Goal: Obtain resource: Download file/media

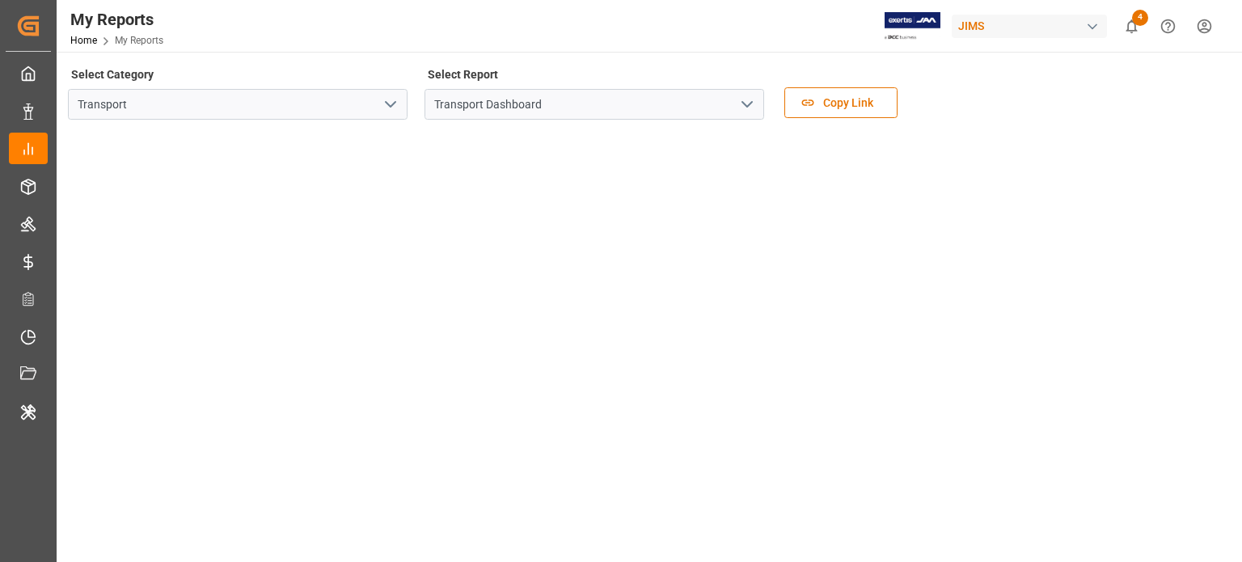
click at [398, 100] on icon "open menu" at bounding box center [390, 104] width 19 height 19
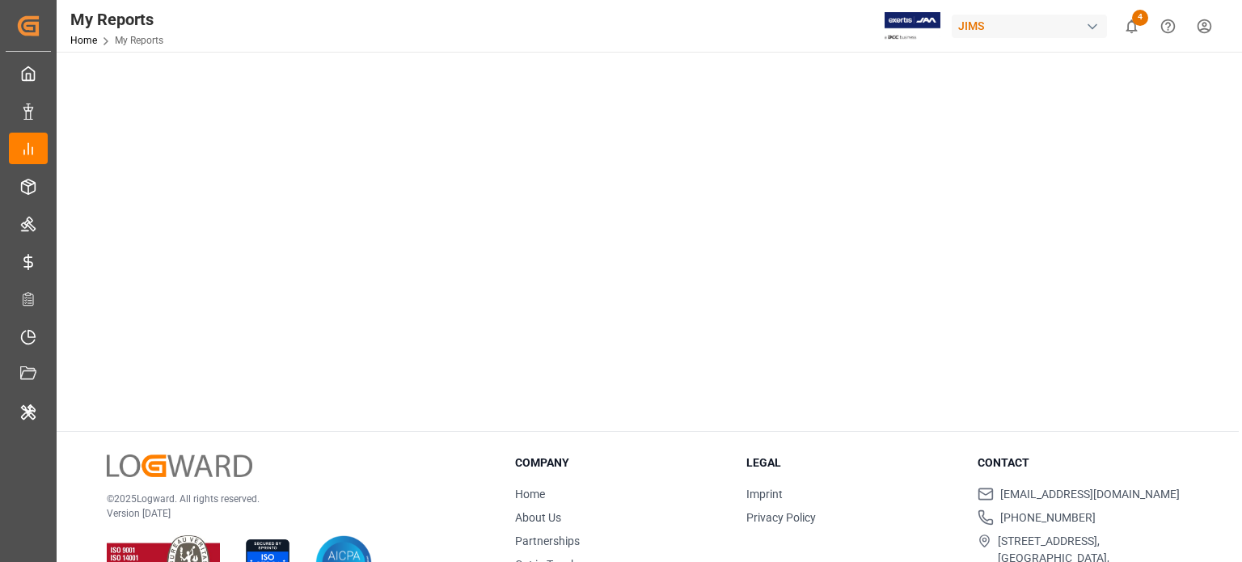
scroll to position [1022, 0]
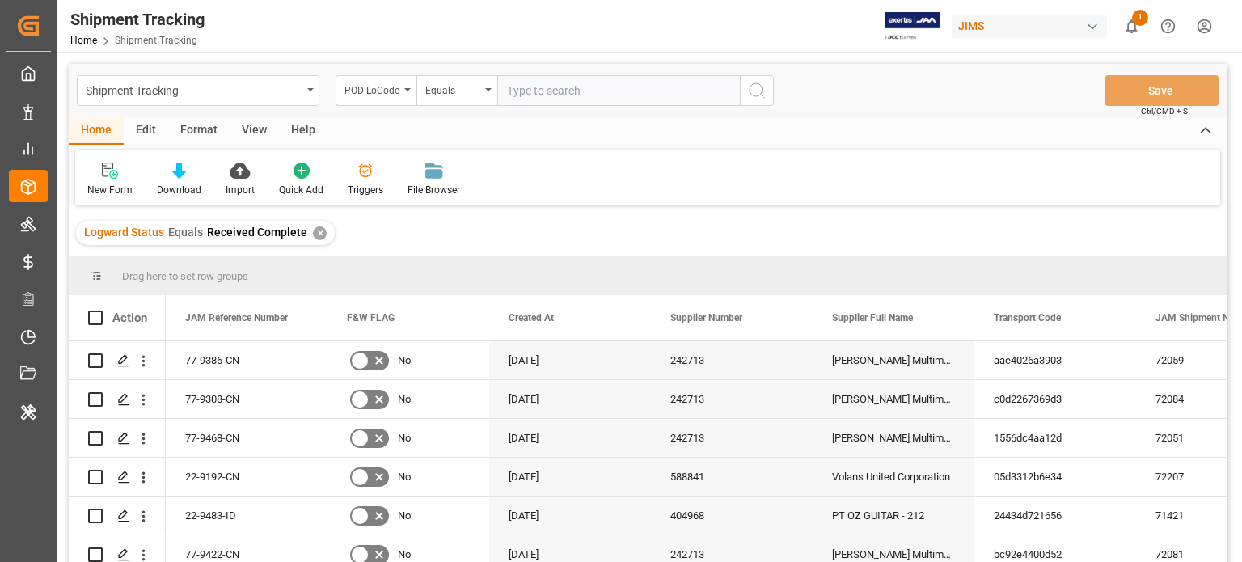
click at [315, 236] on div "✕" at bounding box center [320, 233] width 14 height 14
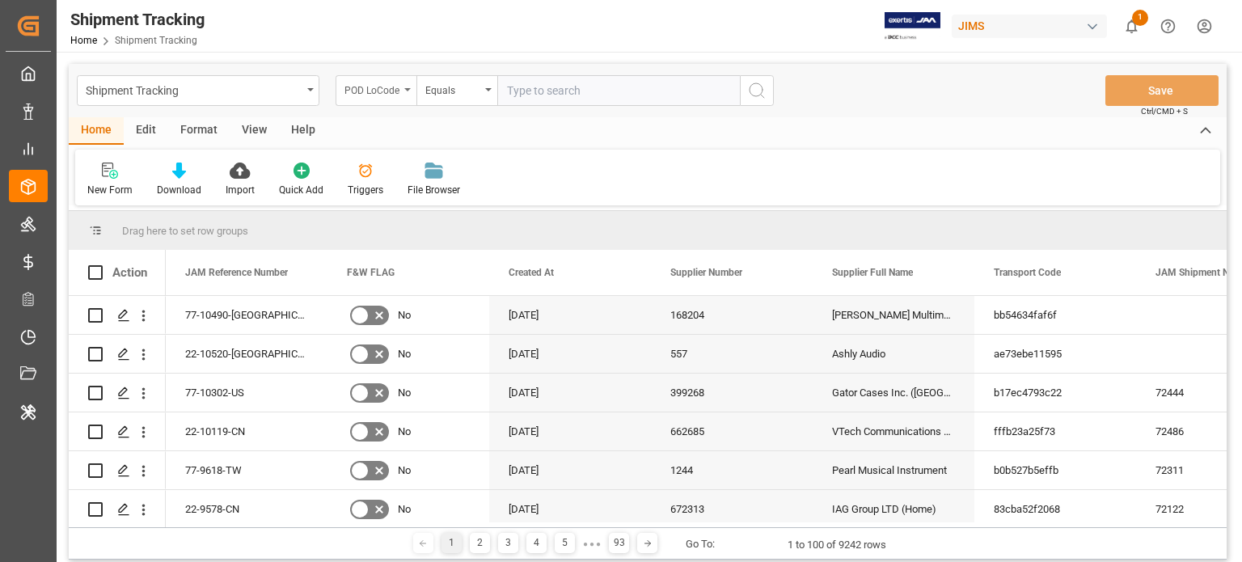
click at [405, 99] on div "POD LoCode" at bounding box center [376, 90] width 81 height 31
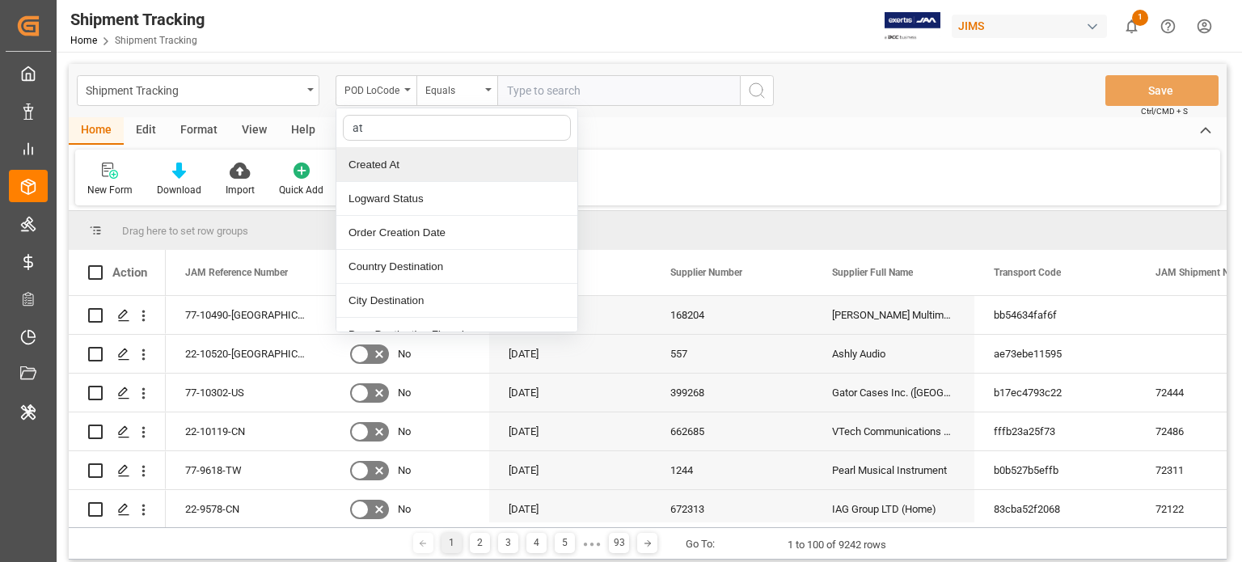
type input "atd"
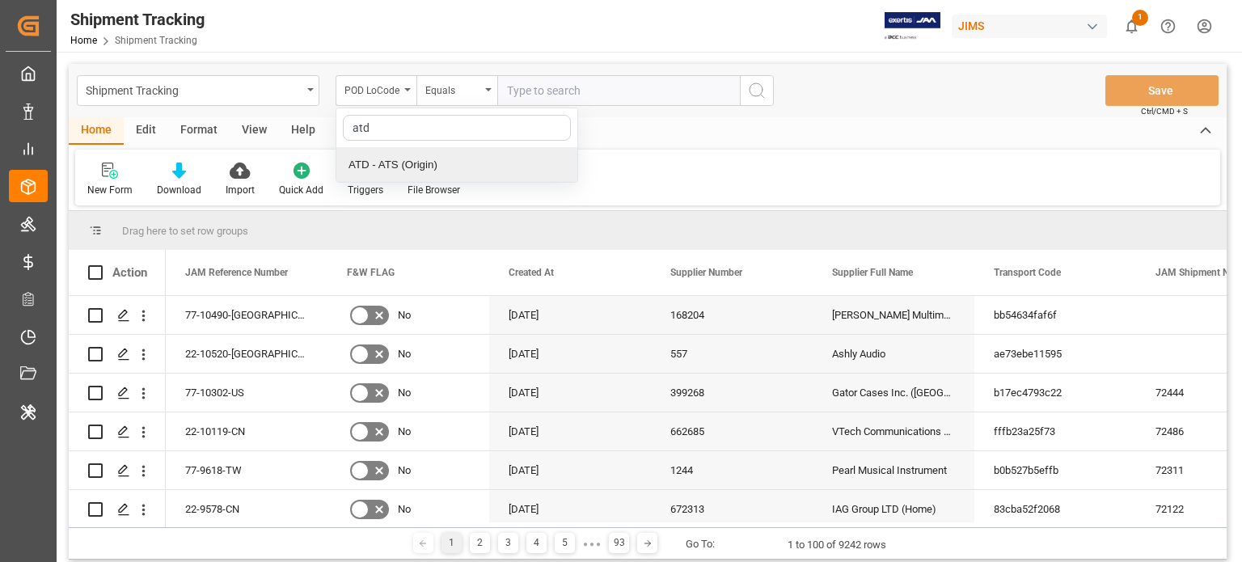
click at [419, 167] on div "ATD - ATS (Origin)" at bounding box center [456, 165] width 241 height 34
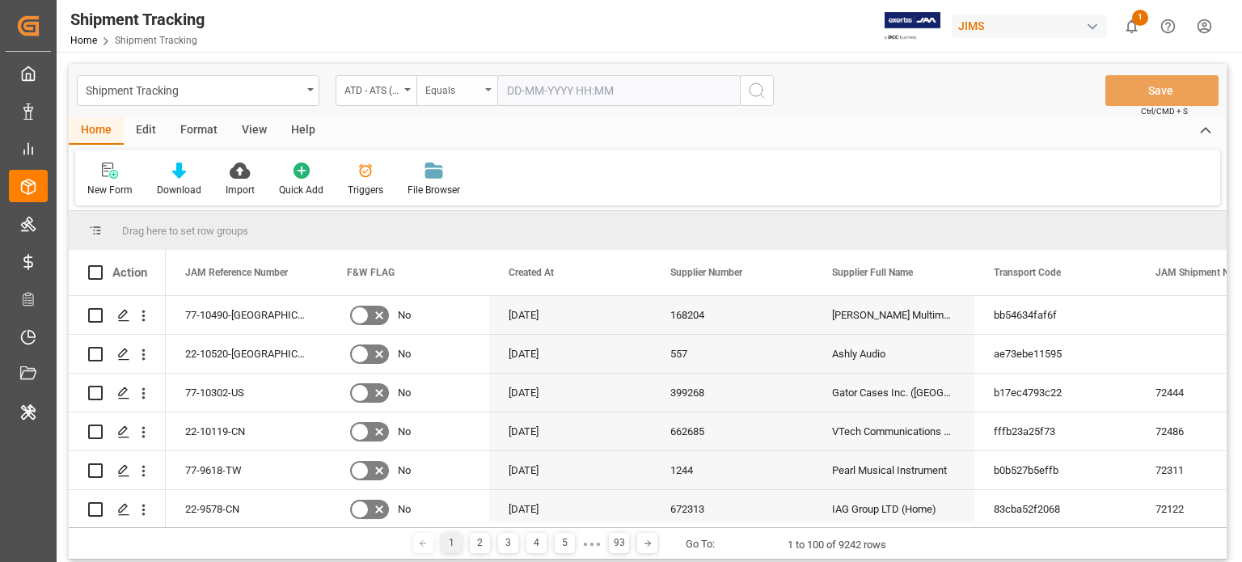
click at [452, 90] on div "Equals" at bounding box center [452, 88] width 55 height 19
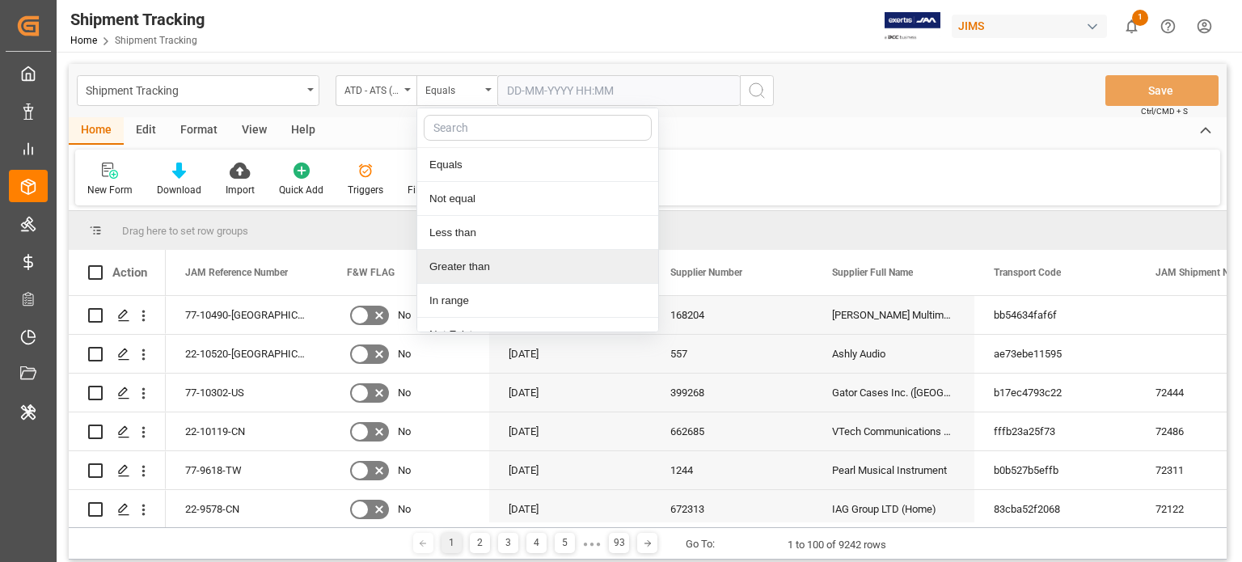
scroll to position [19, 0]
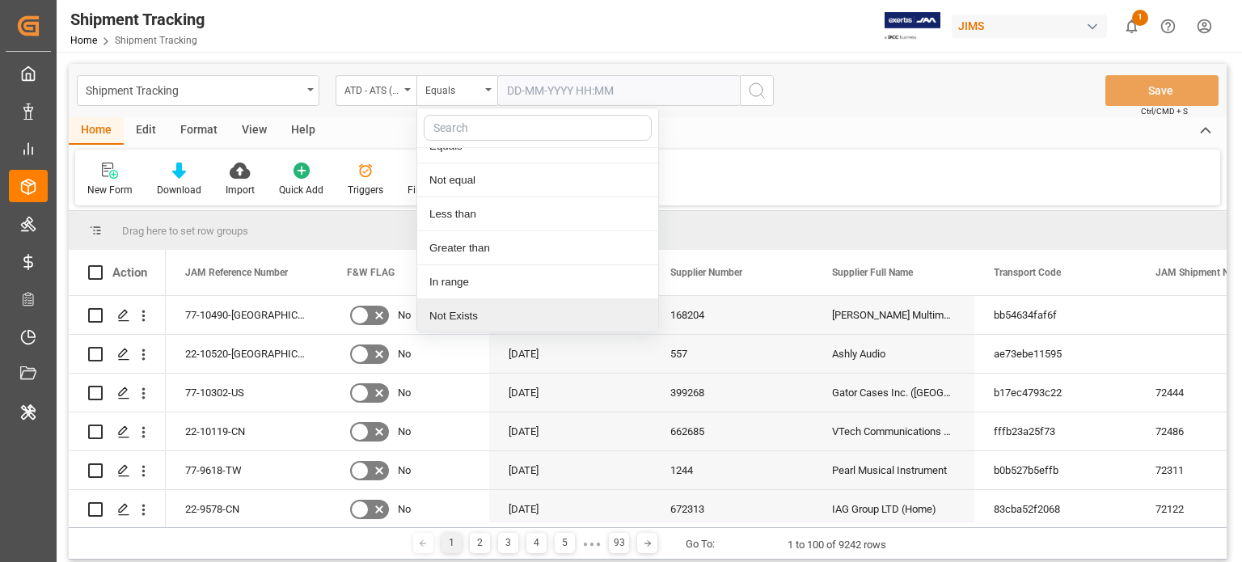
click at [476, 319] on div "Not Exists" at bounding box center [537, 316] width 241 height 34
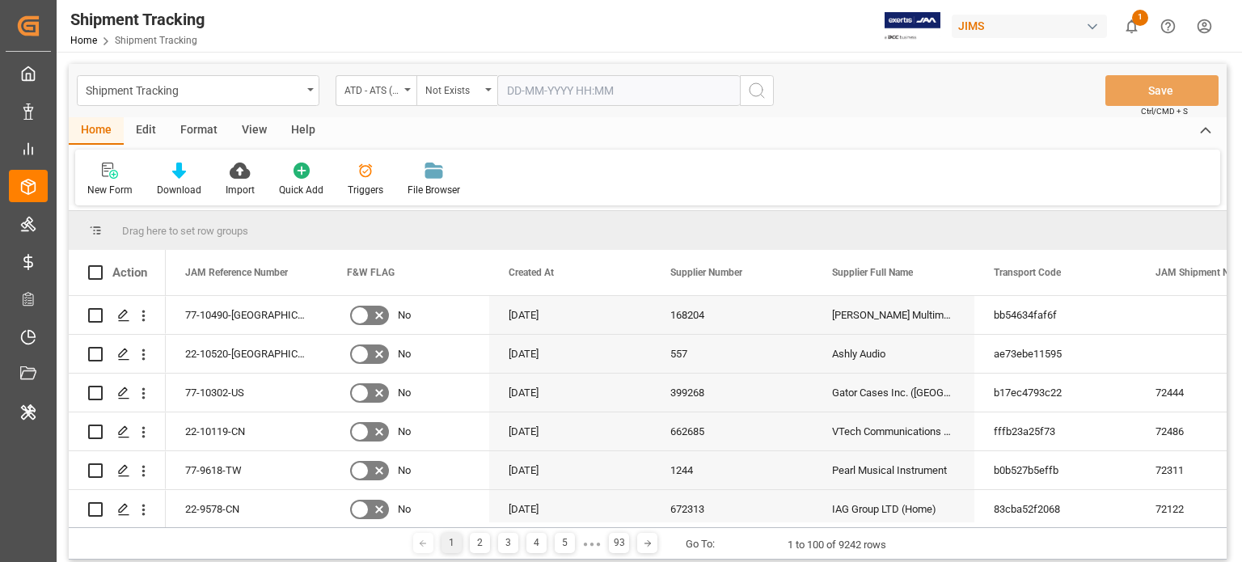
click at [751, 84] on icon "search button" at bounding box center [756, 90] width 19 height 19
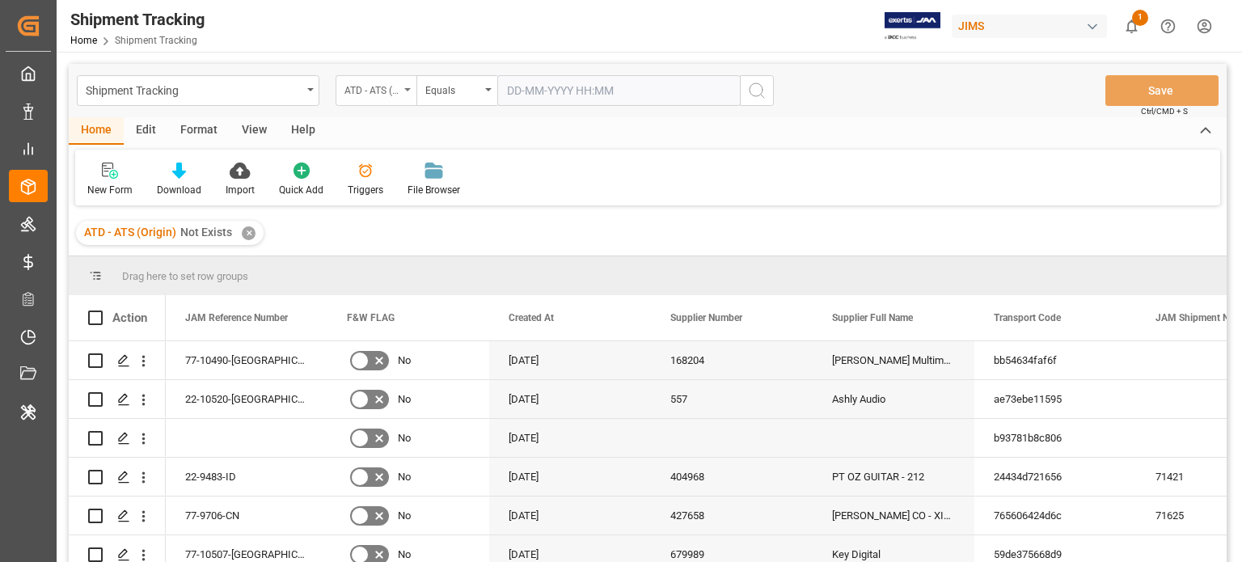
click at [379, 87] on div "ATD - ATS (Origin)" at bounding box center [372, 88] width 55 height 19
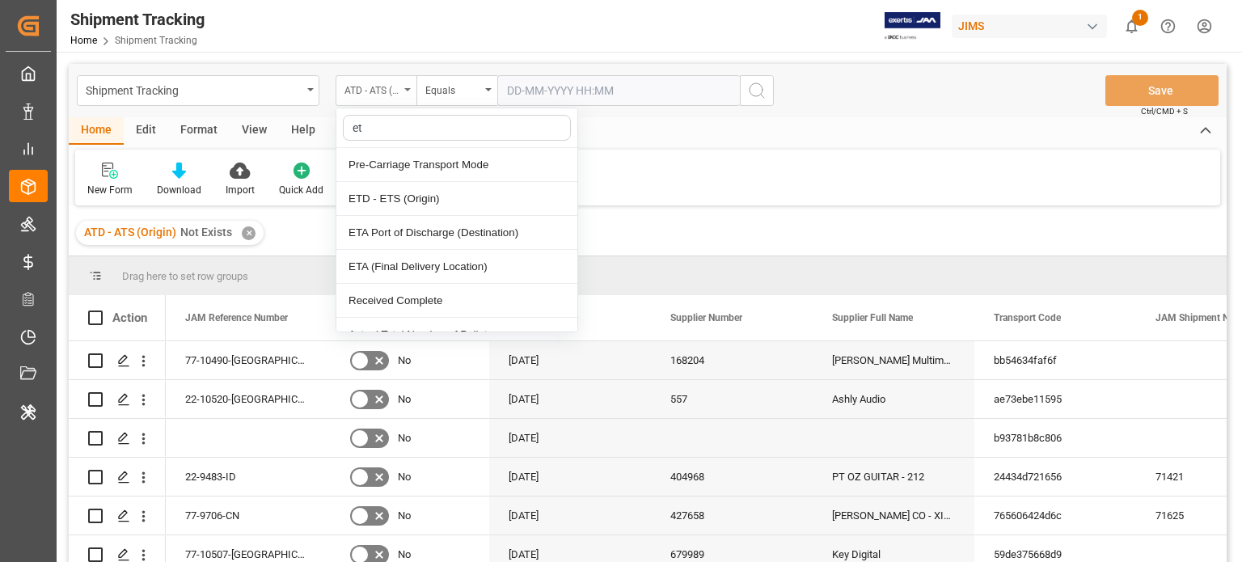
type input "etd"
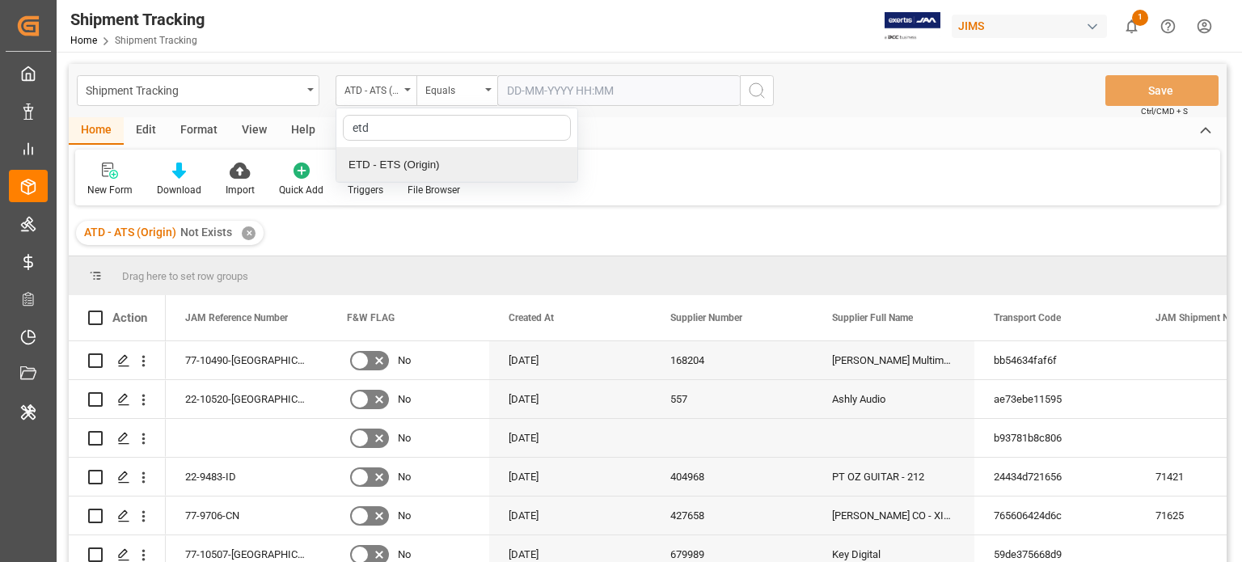
click at [408, 154] on div "ETD - ETS (Origin)" at bounding box center [456, 165] width 241 height 34
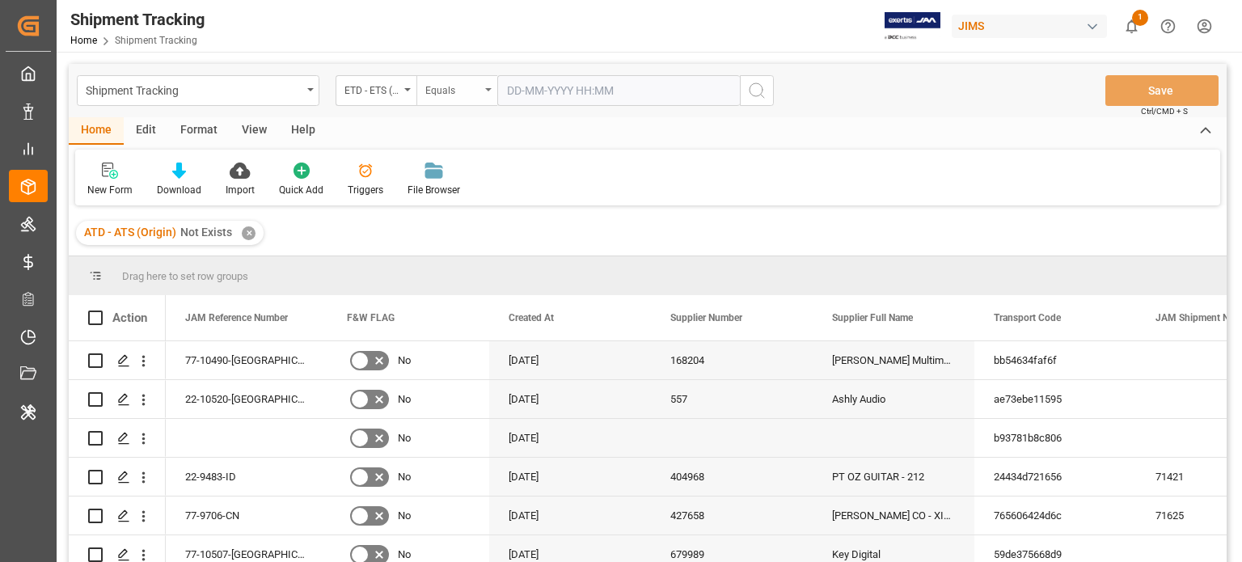
click at [472, 80] on div "Equals" at bounding box center [452, 88] width 55 height 19
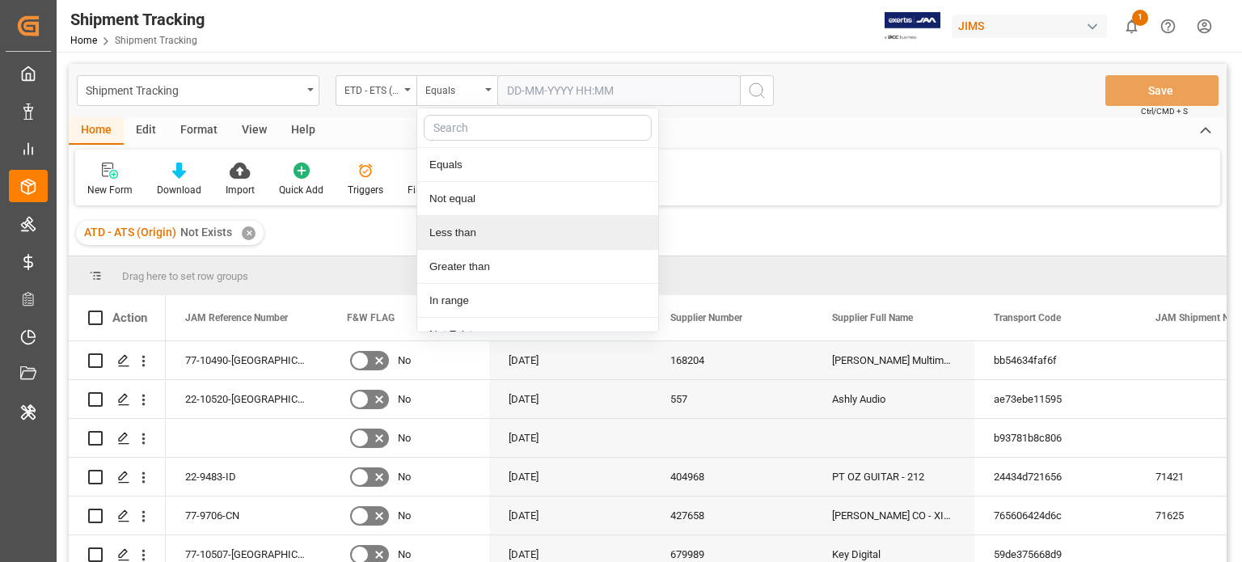
click at [464, 233] on div "Less than" at bounding box center [537, 233] width 241 height 34
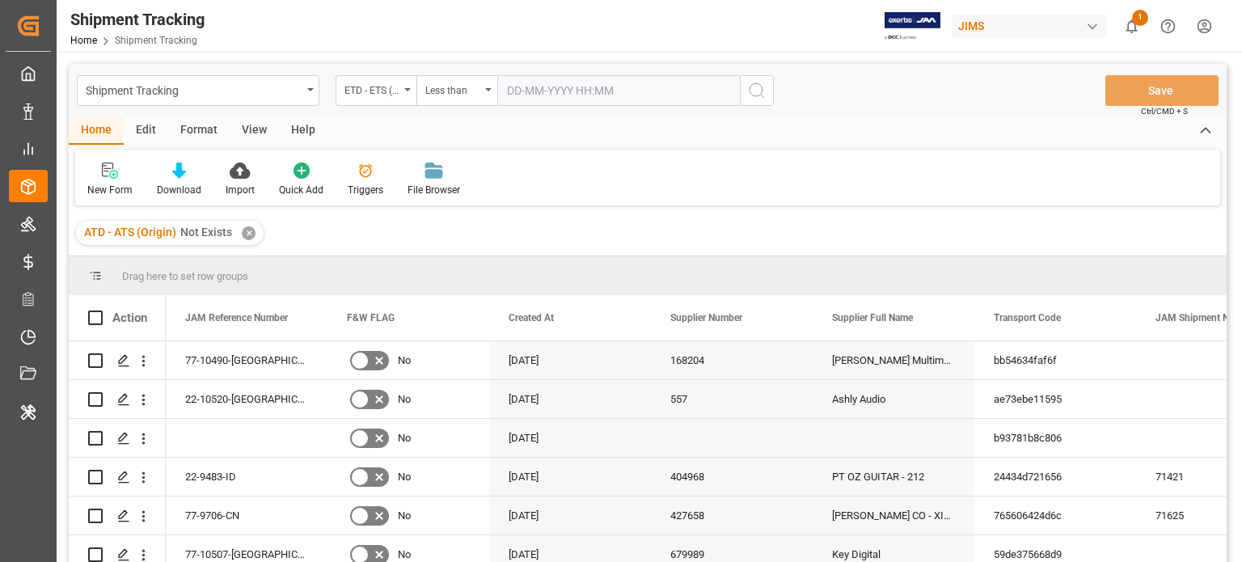
click at [679, 87] on input "text" at bounding box center [618, 90] width 243 height 31
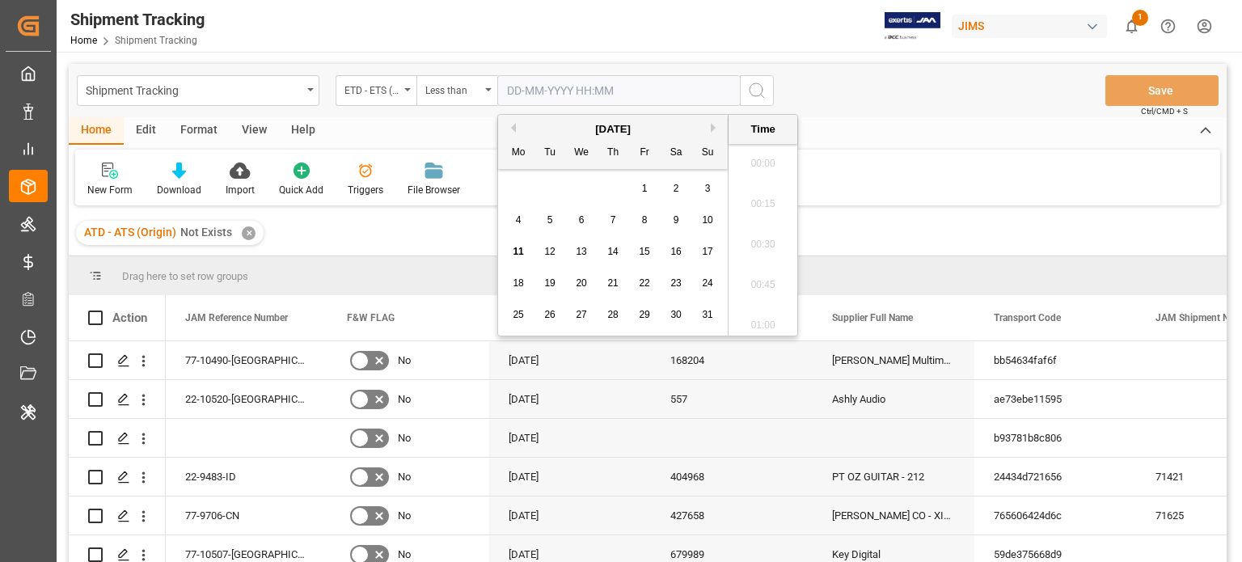
scroll to position [3442, 0]
click at [513, 254] on span "11" at bounding box center [518, 251] width 11 height 11
type input "11-08-2025 00:00"
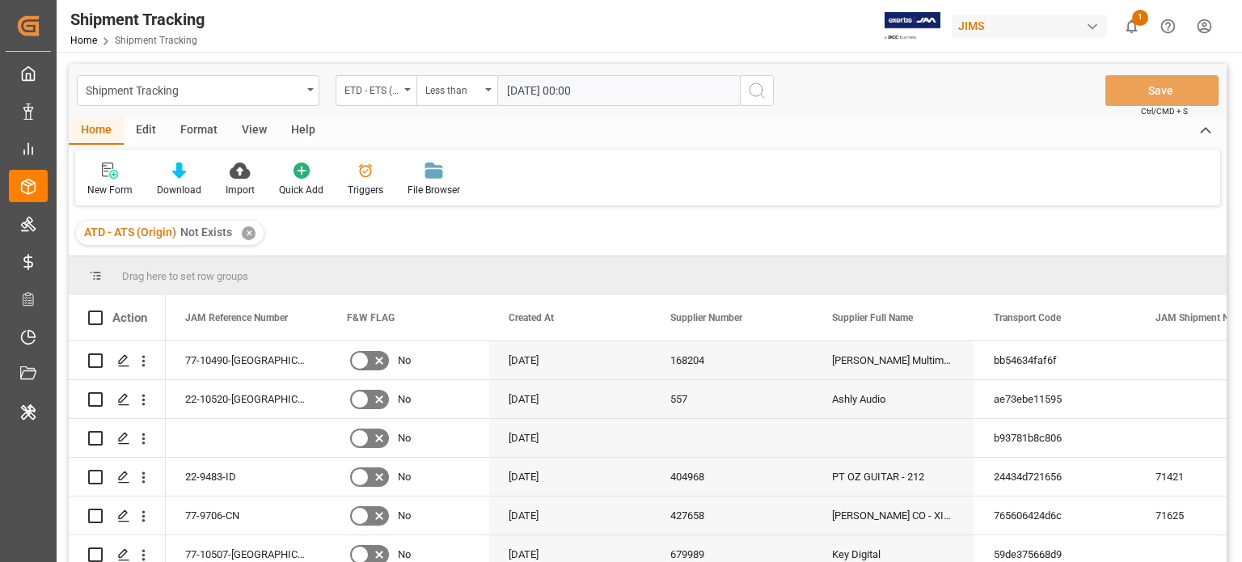
click at [761, 87] on icon "search button" at bounding box center [756, 90] width 19 height 19
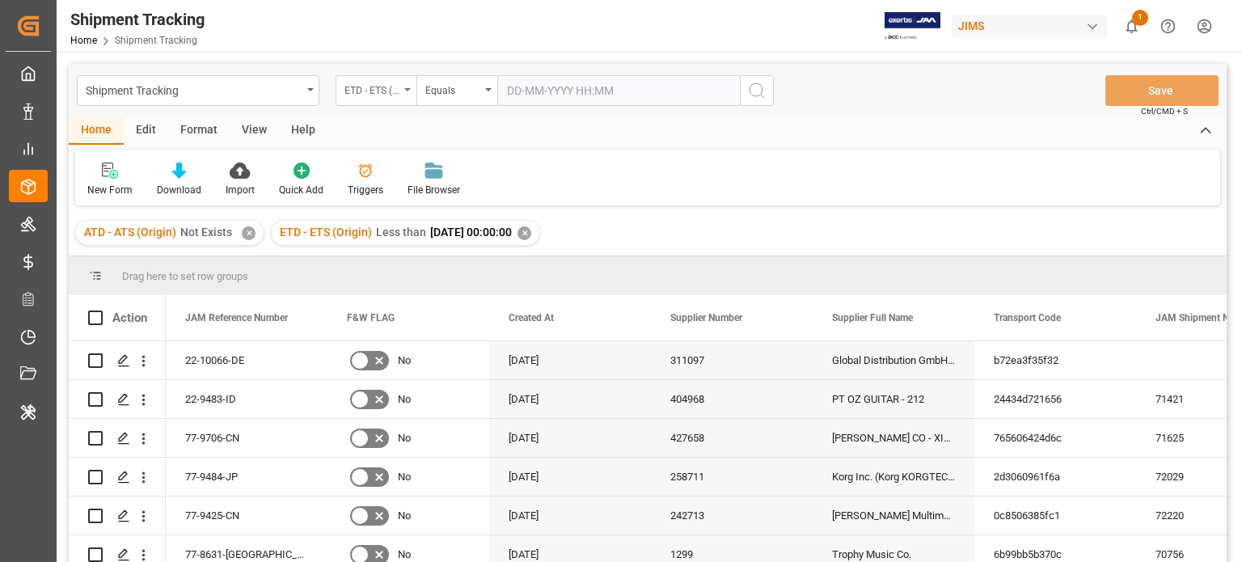
click at [396, 94] on div "ETD - ETS (Origin)" at bounding box center [372, 88] width 55 height 19
type input "mot"
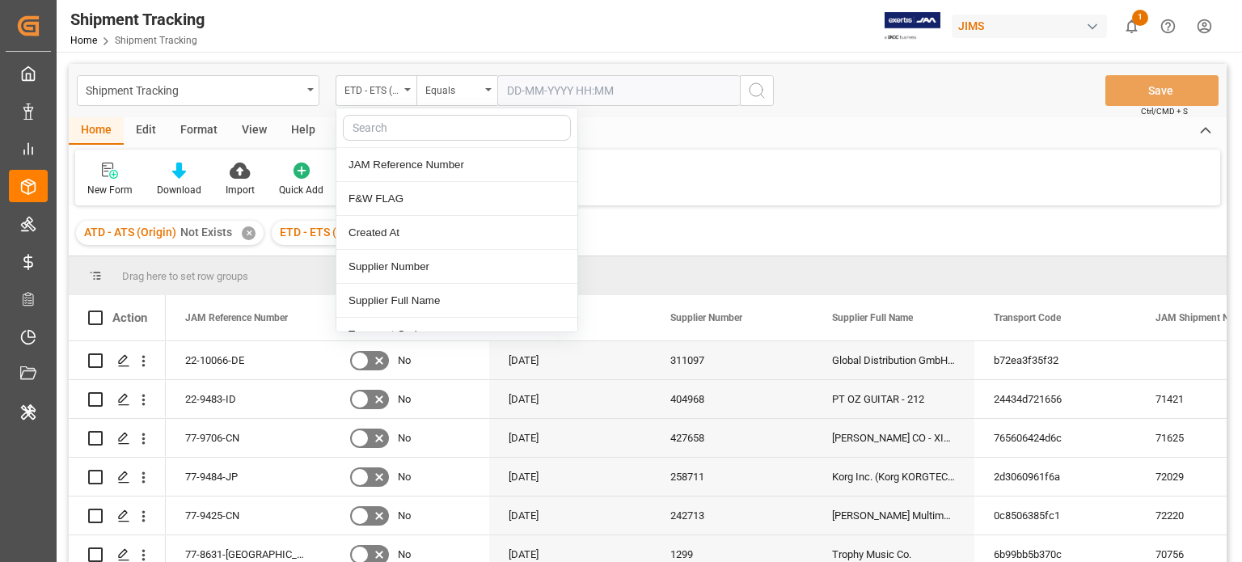
click at [867, 104] on div "Shipment Tracking ETD - ETS (Origin) JAM Reference Number F&W FLAG Created At S…" at bounding box center [648, 90] width 1158 height 53
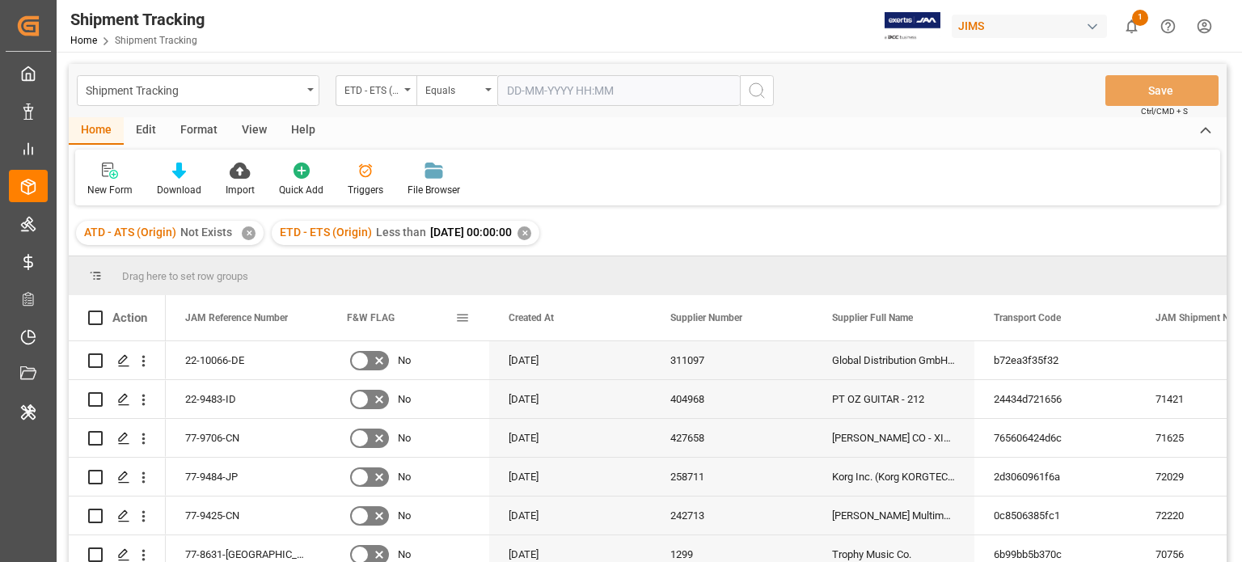
click at [463, 319] on span at bounding box center [462, 318] width 15 height 15
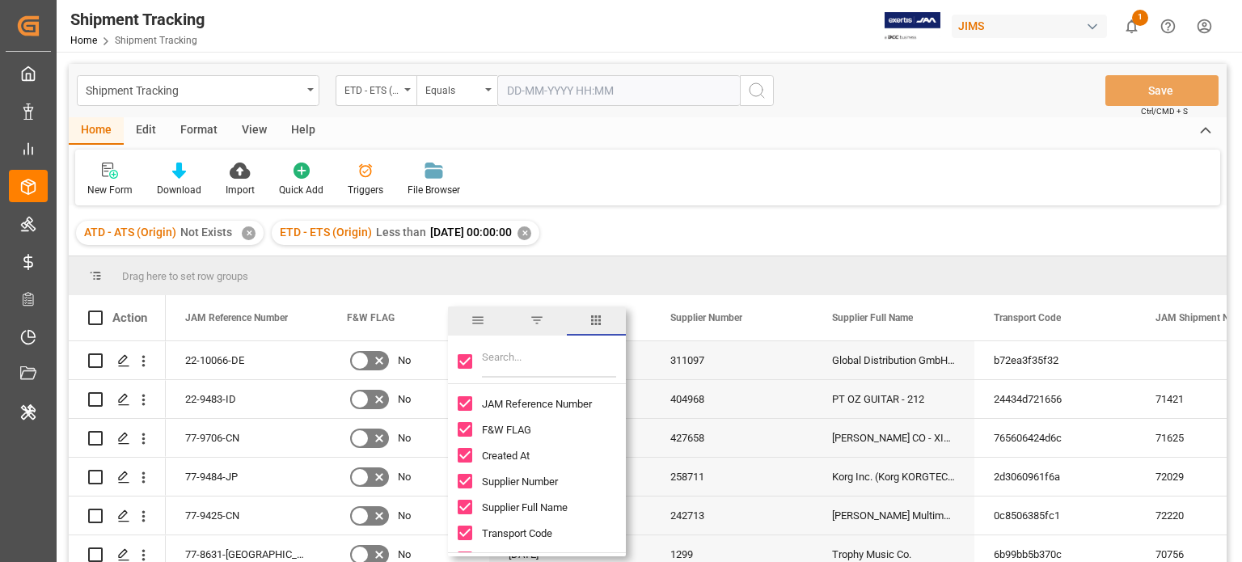
click at [466, 366] on input "Toggle Select All Columns" at bounding box center [465, 361] width 15 height 15
checkbox input "false"
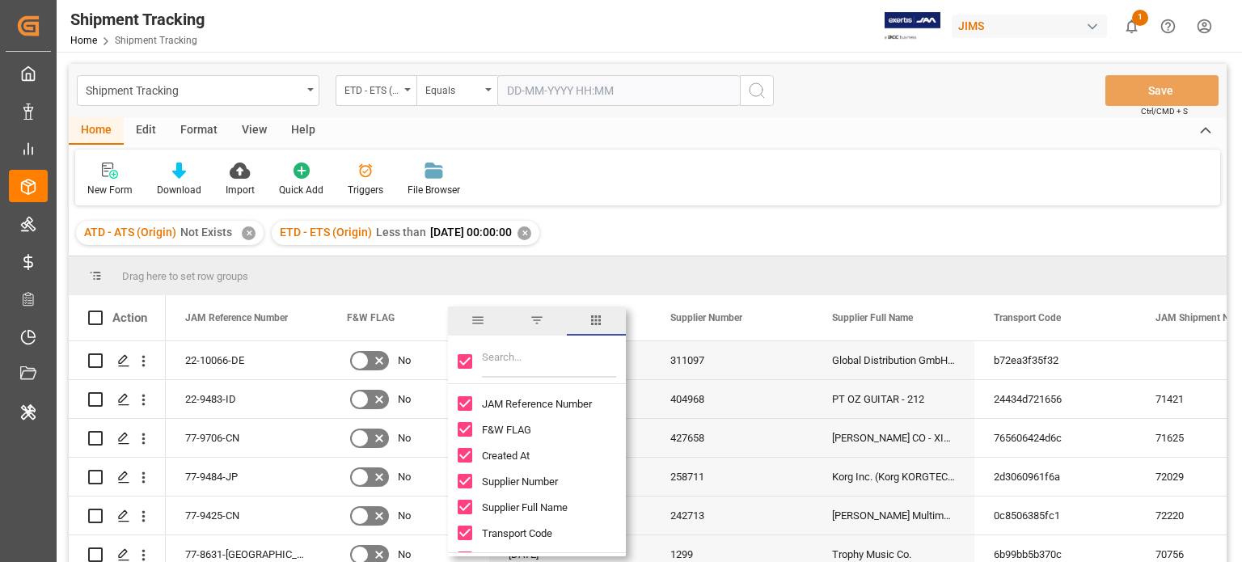
checkbox input "false"
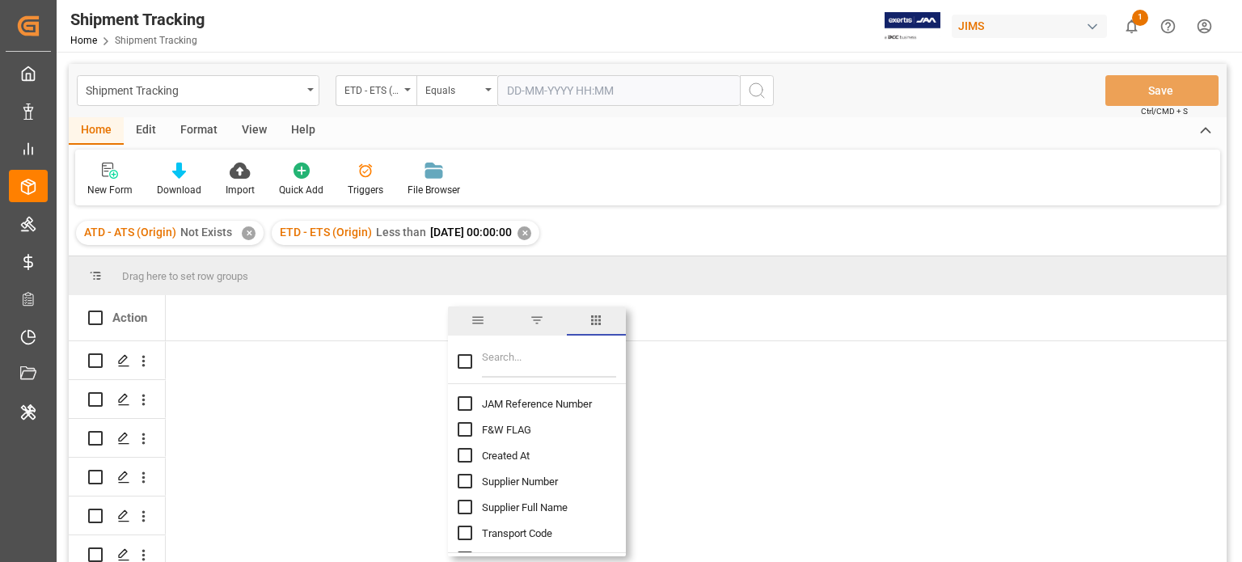
click at [466, 405] on input "JAM Reference Number column toggle visibility (hidden)" at bounding box center [465, 403] width 15 height 15
checkbox input "true"
checkbox input "false"
click at [504, 365] on input "Filter Columns Input" at bounding box center [549, 361] width 134 height 32
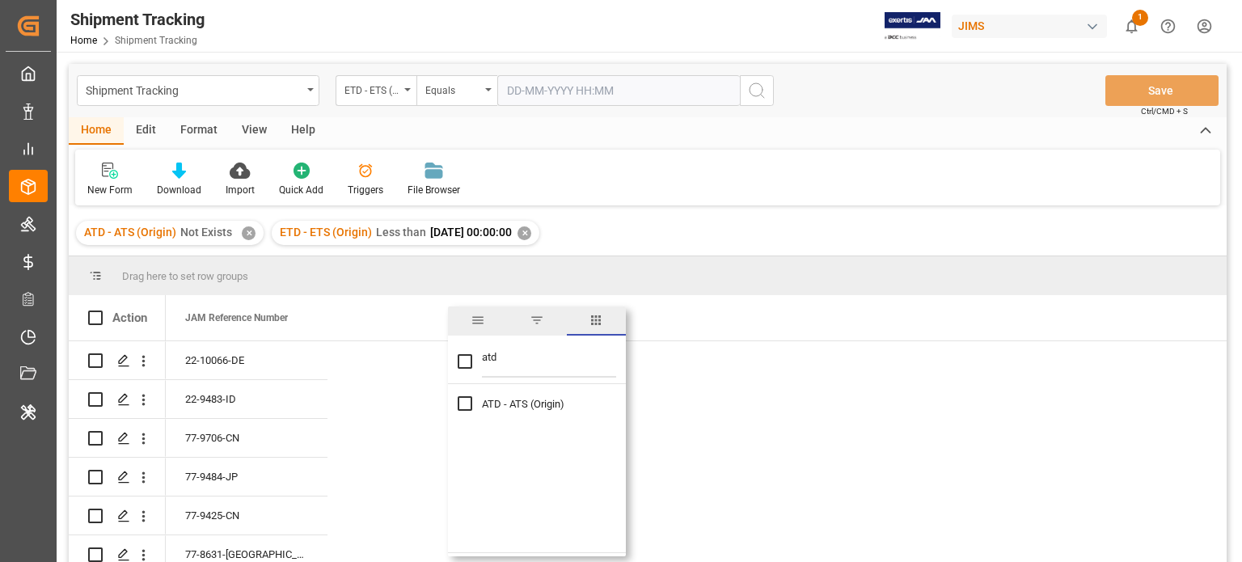
type input "atd"
click at [464, 395] on div "ATD - ATS (Origin)" at bounding box center [547, 404] width 178 height 26
click at [469, 402] on input "ATD - ATS (Origin) column toggle visibility (hidden)" at bounding box center [465, 403] width 15 height 15
checkbox input "true"
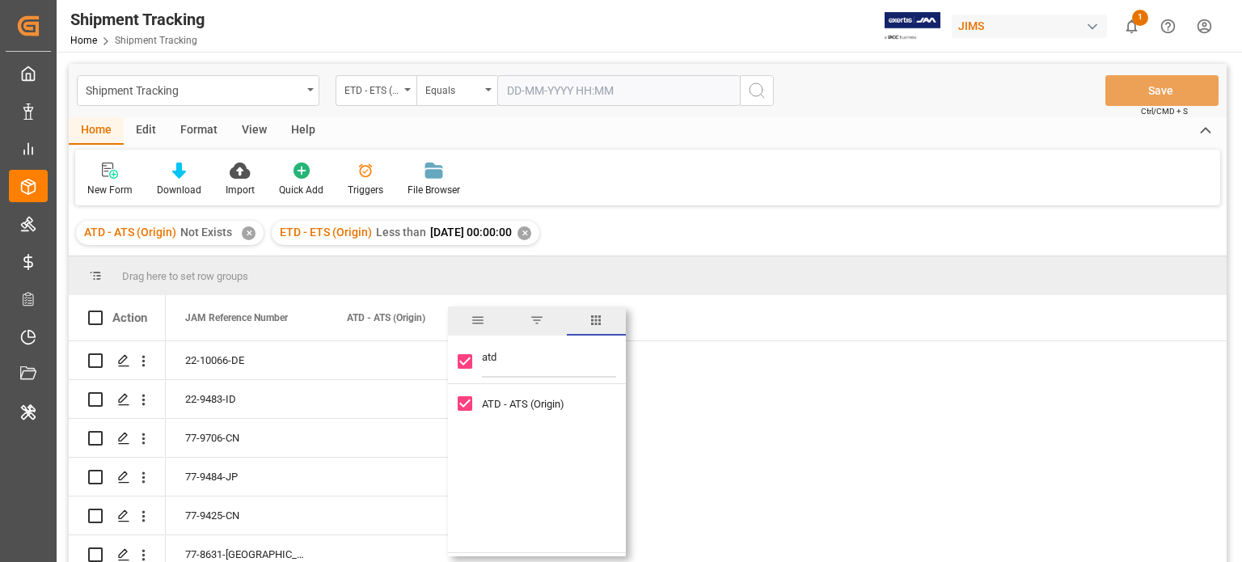
click at [505, 371] on input "atd" at bounding box center [549, 361] width 134 height 32
type input "erd"
checkbox input "false"
type input "etd"
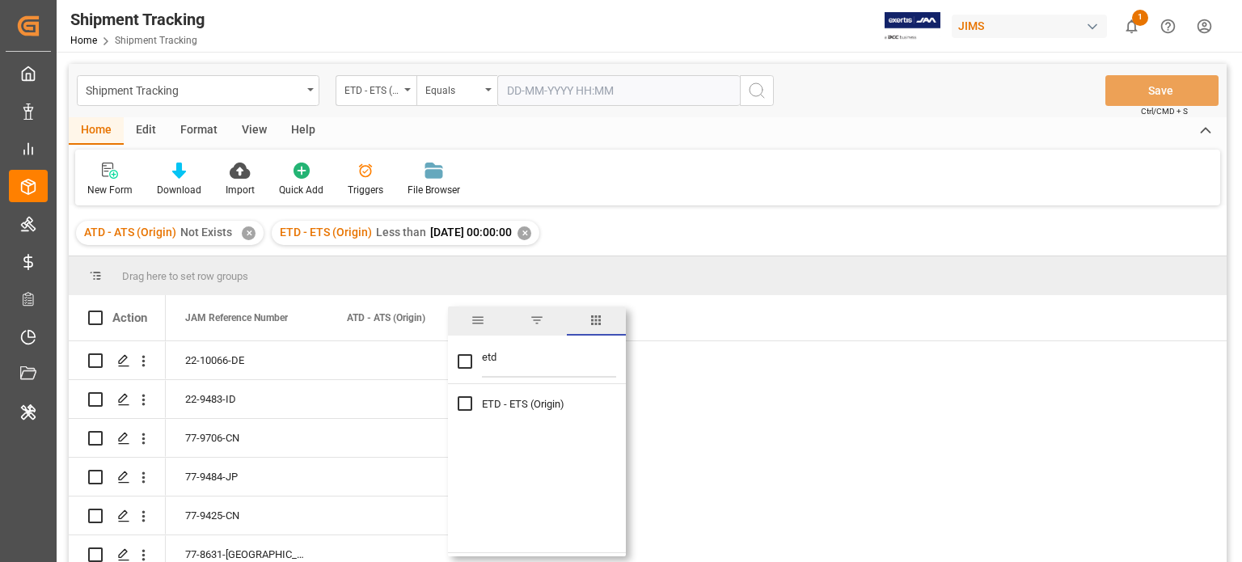
click at [460, 404] on input "ETD - ETS (Origin) column toggle visibility (hidden)" at bounding box center [465, 403] width 15 height 15
checkbox input "true"
click at [545, 374] on input "etd" at bounding box center [549, 361] width 134 height 32
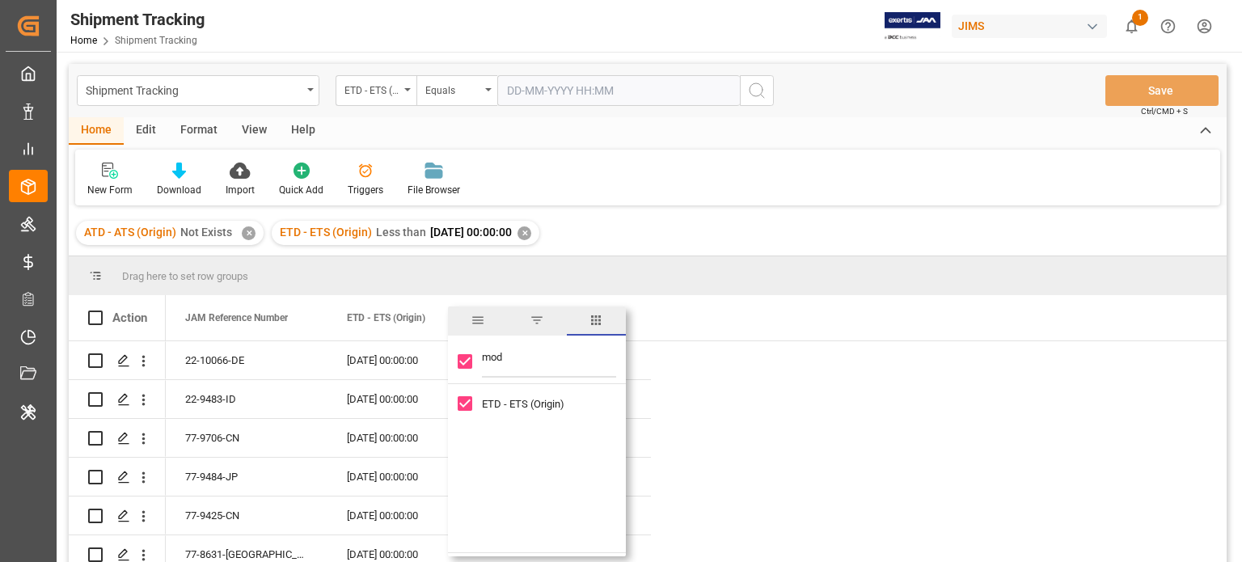
type input "mode"
checkbox input "false"
type input "mode"
click at [467, 404] on input "Mode of Transport column toggle visibility (hidden)" at bounding box center [465, 403] width 15 height 15
checkbox input "true"
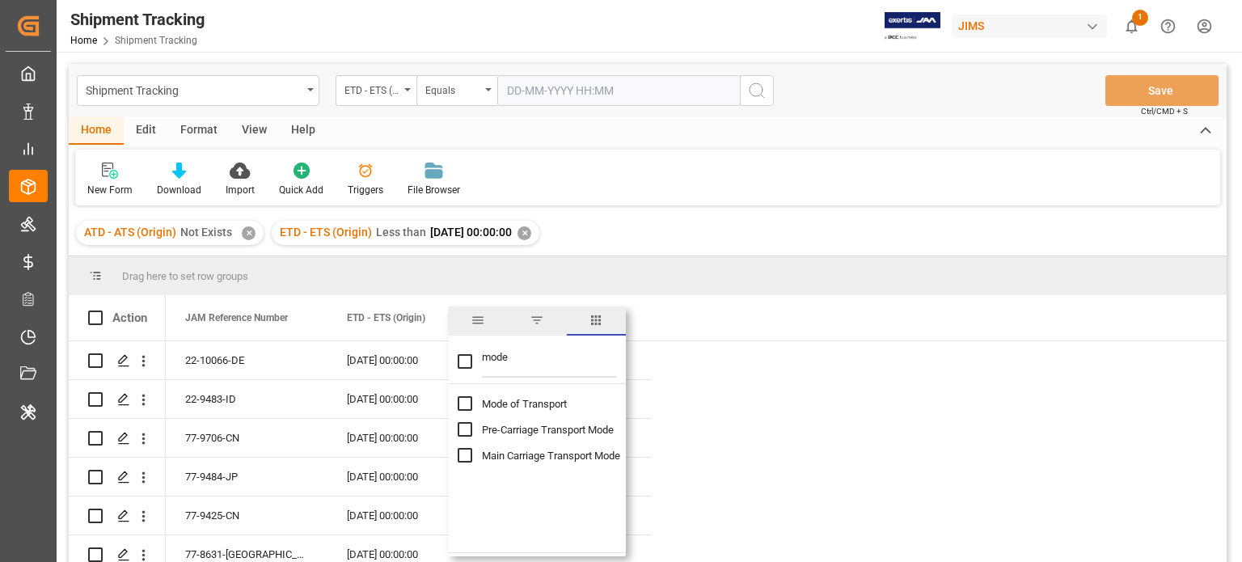
checkbox input "false"
click at [497, 353] on input "mode" at bounding box center [549, 361] width 134 height 32
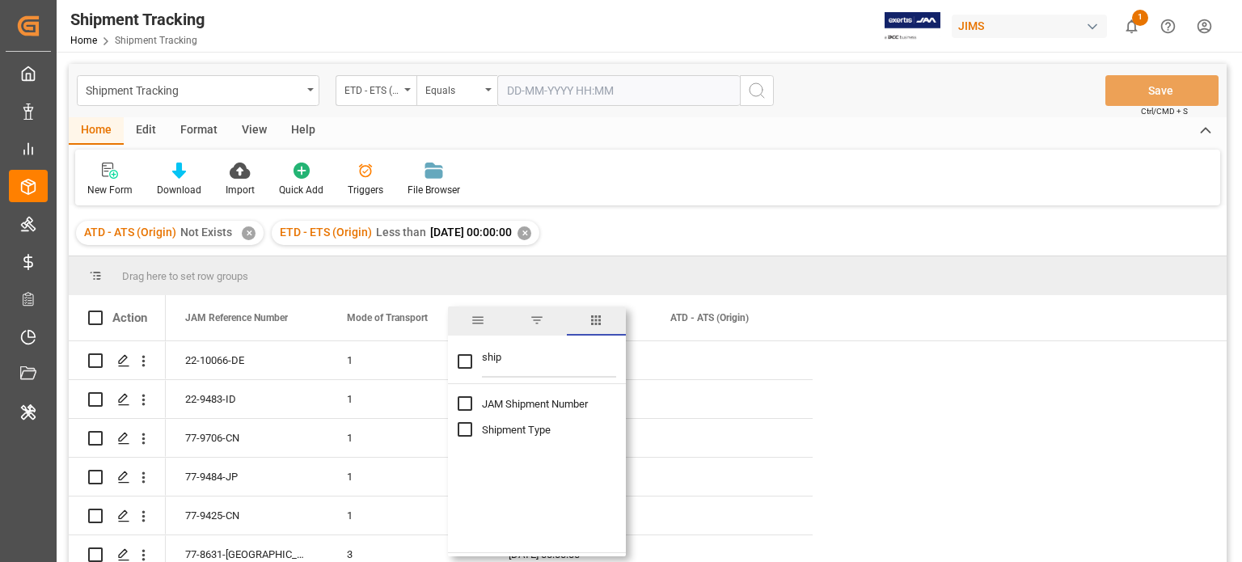
type input "ship"
click at [463, 428] on input "Shipment Type column toggle visibility (hidden)" at bounding box center [465, 429] width 15 height 15
checkbox input "true"
checkbox input "false"
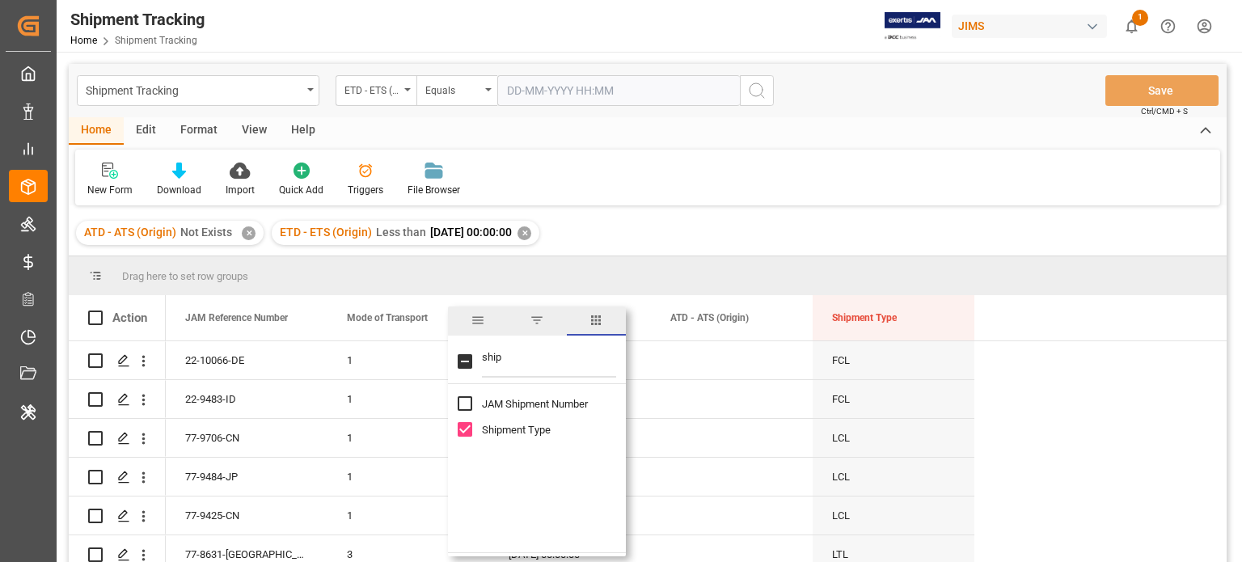
click at [508, 363] on input "ship" at bounding box center [549, 361] width 134 height 32
type input "statu"
click at [464, 404] on input "Logward Status column toggle visibility (hidden)" at bounding box center [465, 403] width 15 height 15
checkbox input "true"
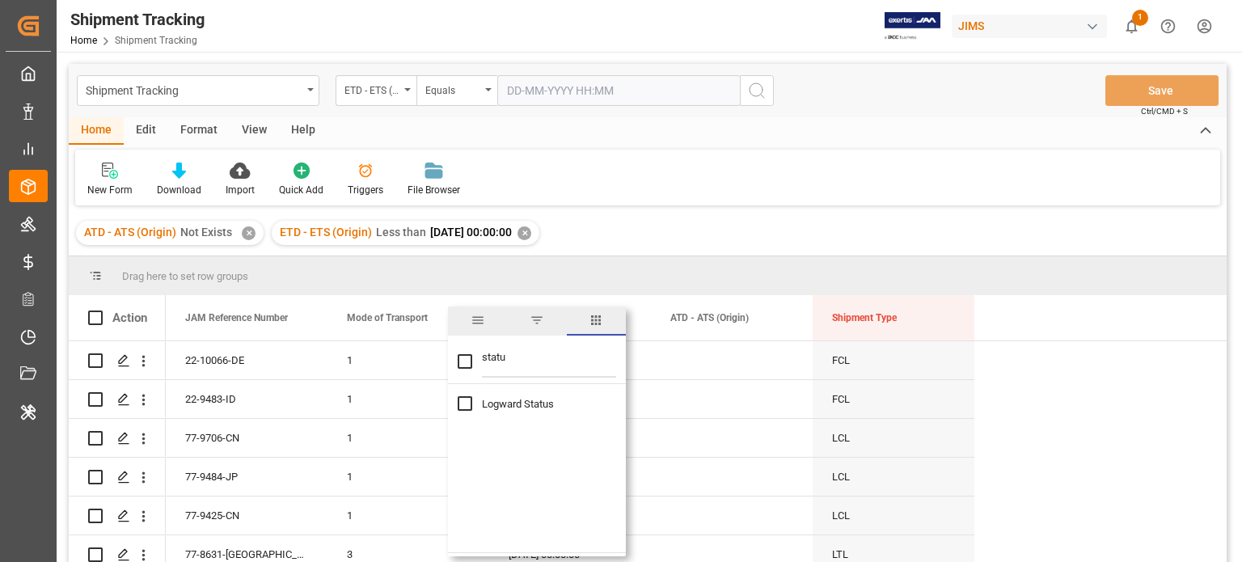
checkbox input "true"
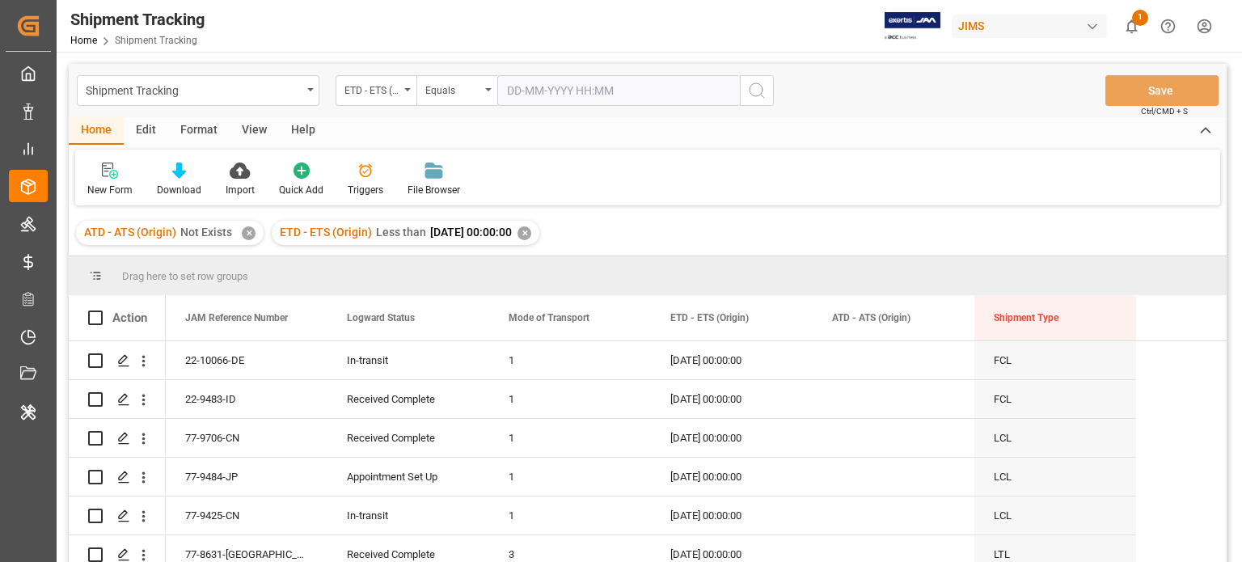
click at [743, 232] on div "ATD - ATS (Origin) Not Exists ✕ ETD - ETS (Origin) Less than 2025-08-11 00:00:0…" at bounding box center [648, 232] width 1158 height 45
click at [180, 175] on icon at bounding box center [179, 171] width 14 height 16
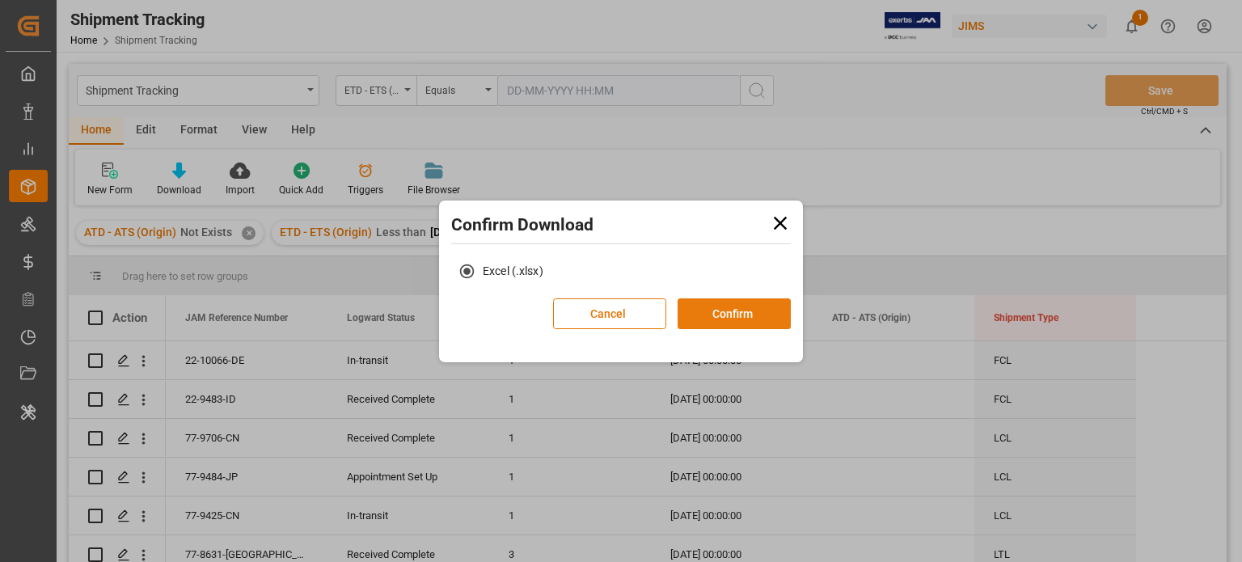
click at [723, 310] on button "Confirm" at bounding box center [734, 313] width 113 height 31
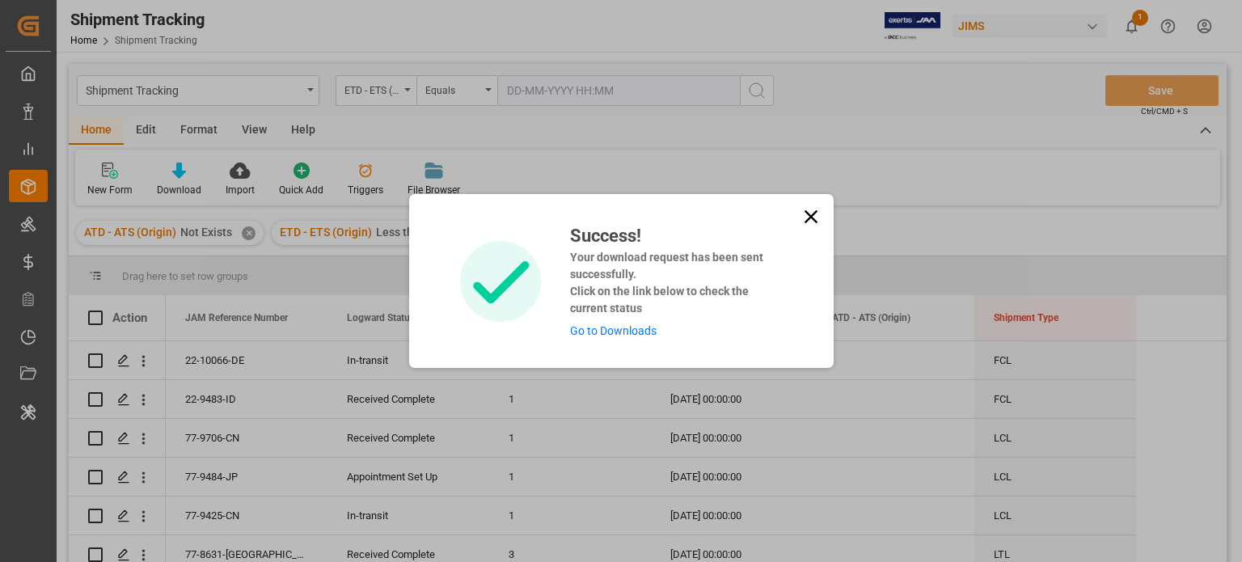
click at [806, 217] on icon at bounding box center [811, 216] width 23 height 23
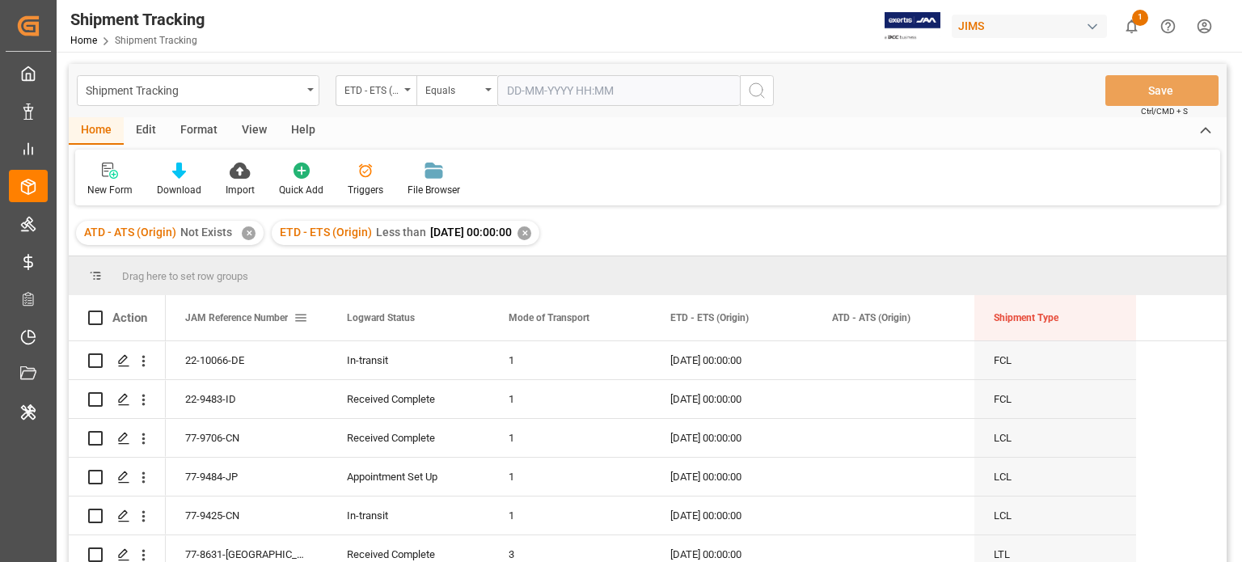
click at [307, 321] on span at bounding box center [301, 318] width 15 height 15
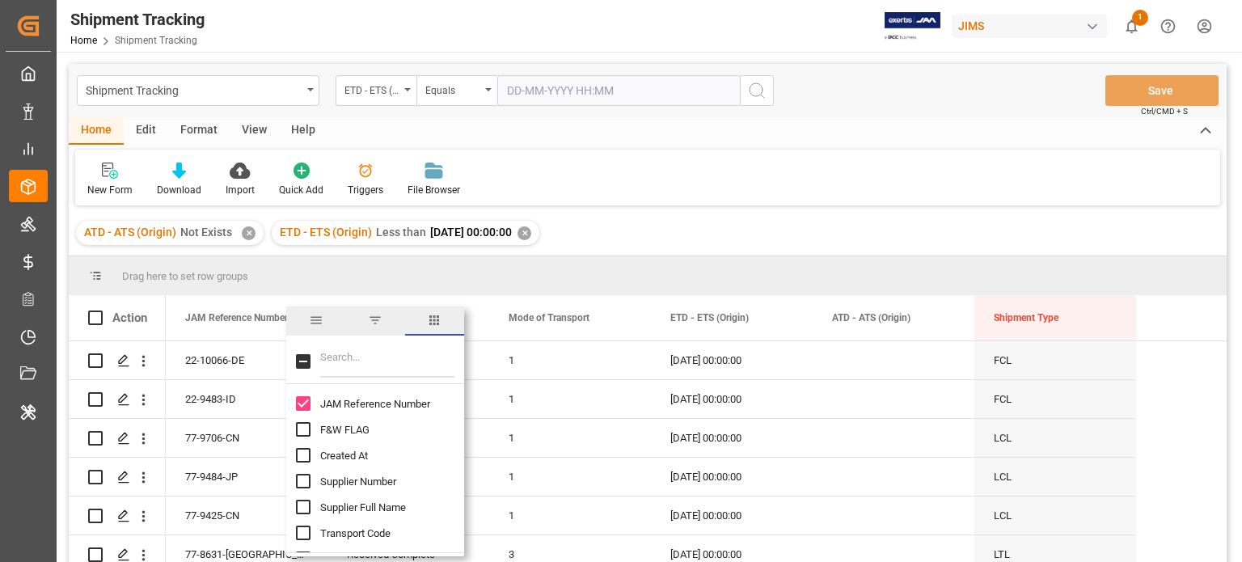
click at [353, 362] on input "Filter Columns Input" at bounding box center [387, 361] width 134 height 32
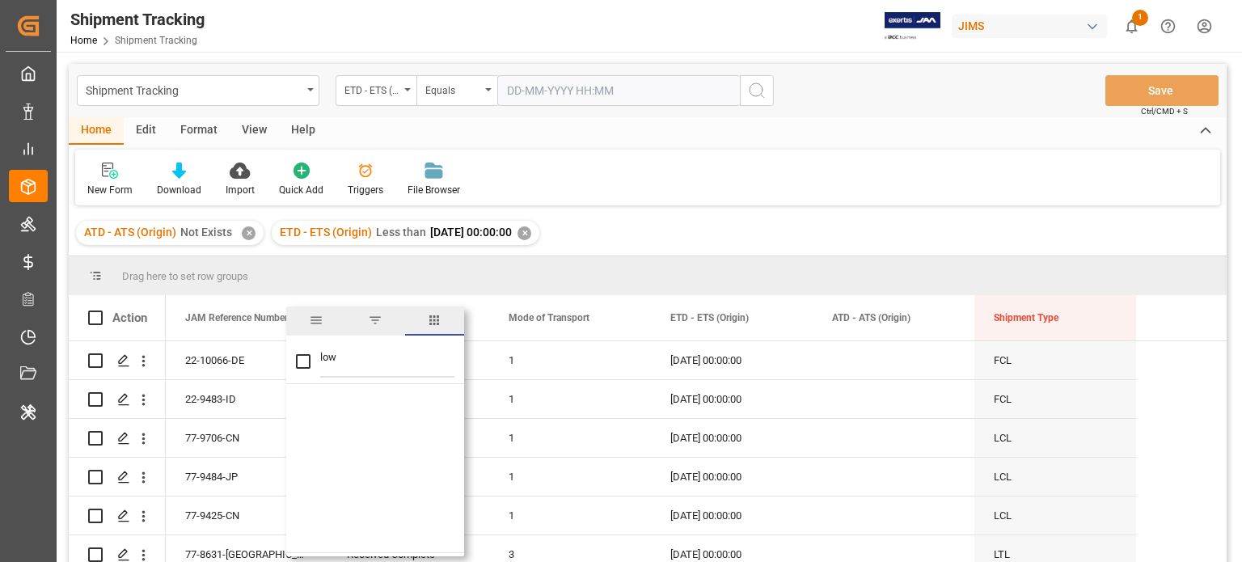
type input "lo"
checkbox input "false"
type input "logwa"
click at [296, 404] on input "Logward Reference column toggle visibility (hidden)" at bounding box center [303, 403] width 15 height 15
checkbox input "true"
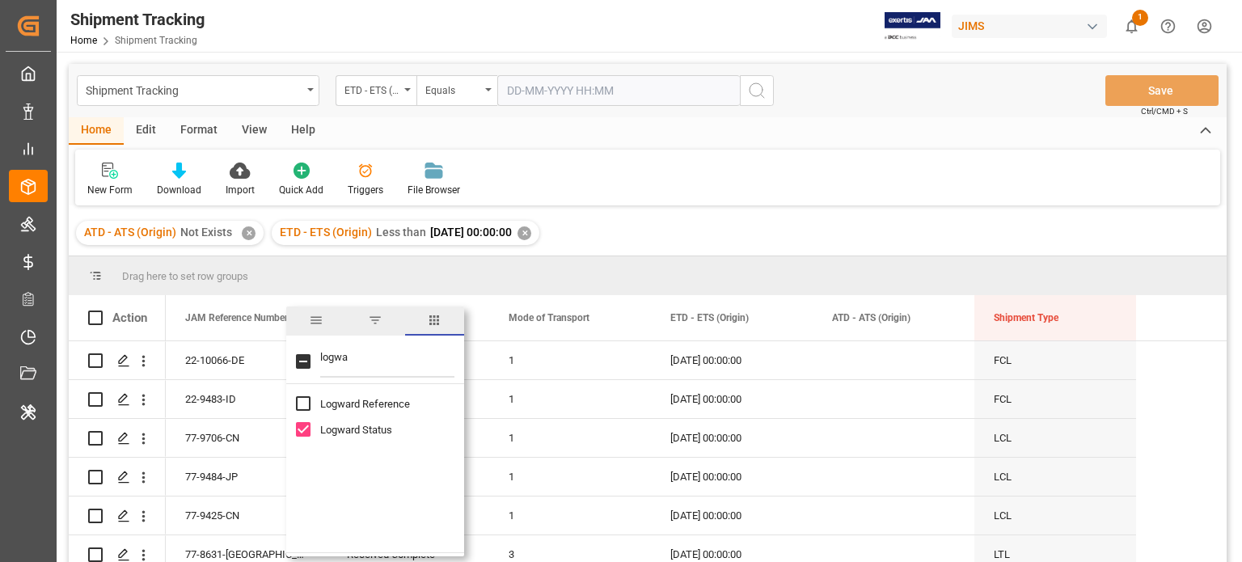
checkbox input "true"
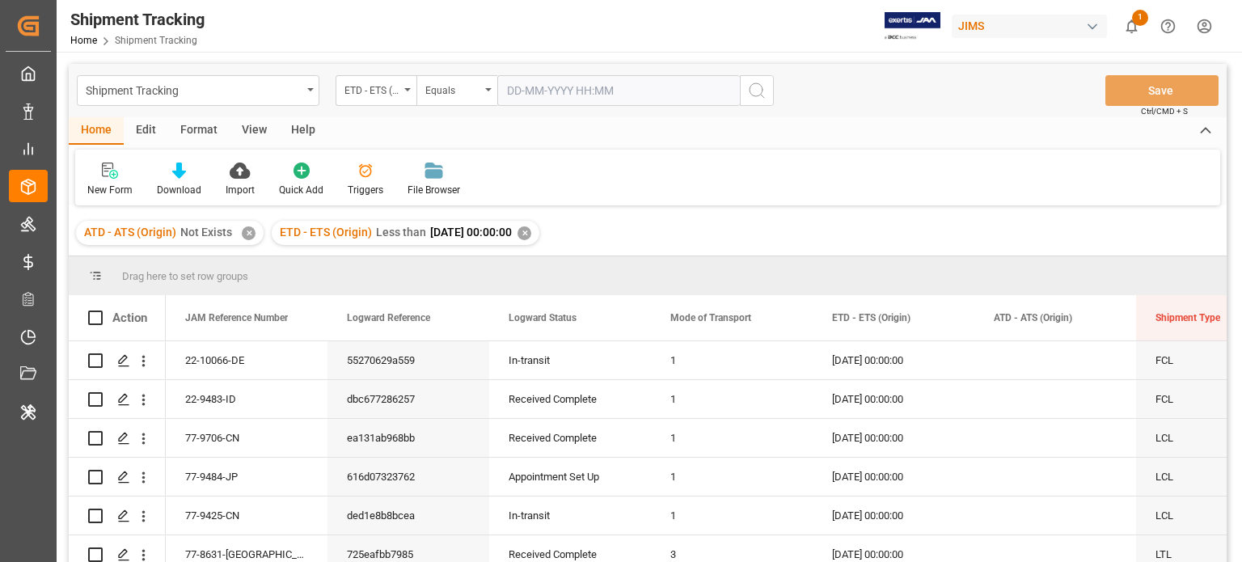
click at [702, 163] on div "New Form Download Import Quick Add Triggers File Browser" at bounding box center [647, 178] width 1145 height 56
click at [165, 181] on div "Download" at bounding box center [179, 180] width 69 height 36
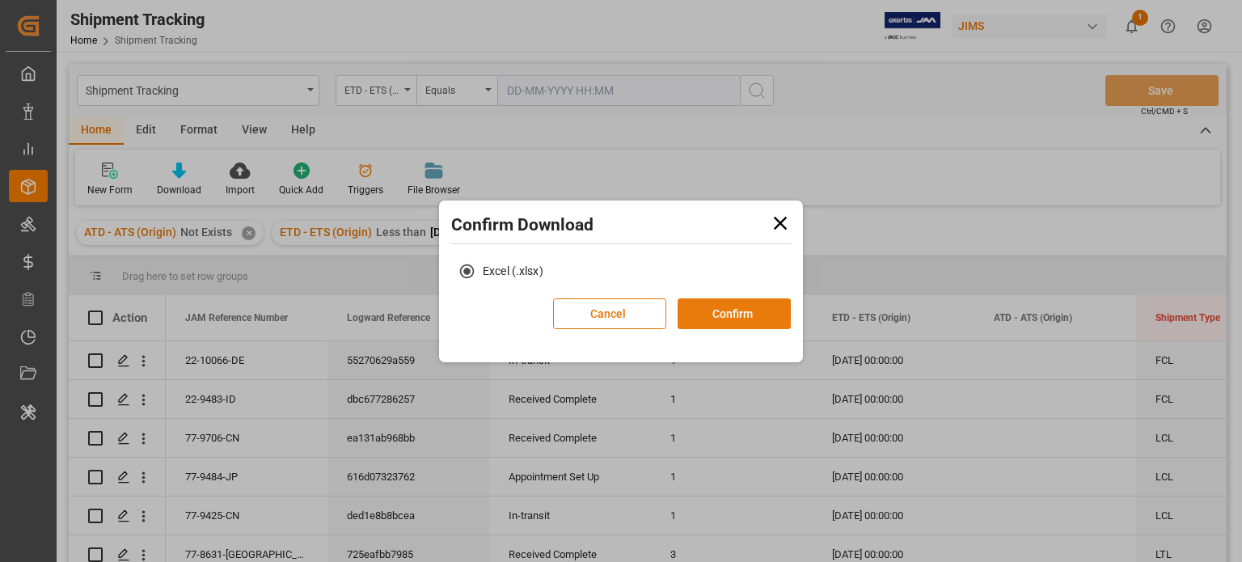
click at [726, 313] on button "Confirm" at bounding box center [734, 313] width 113 height 31
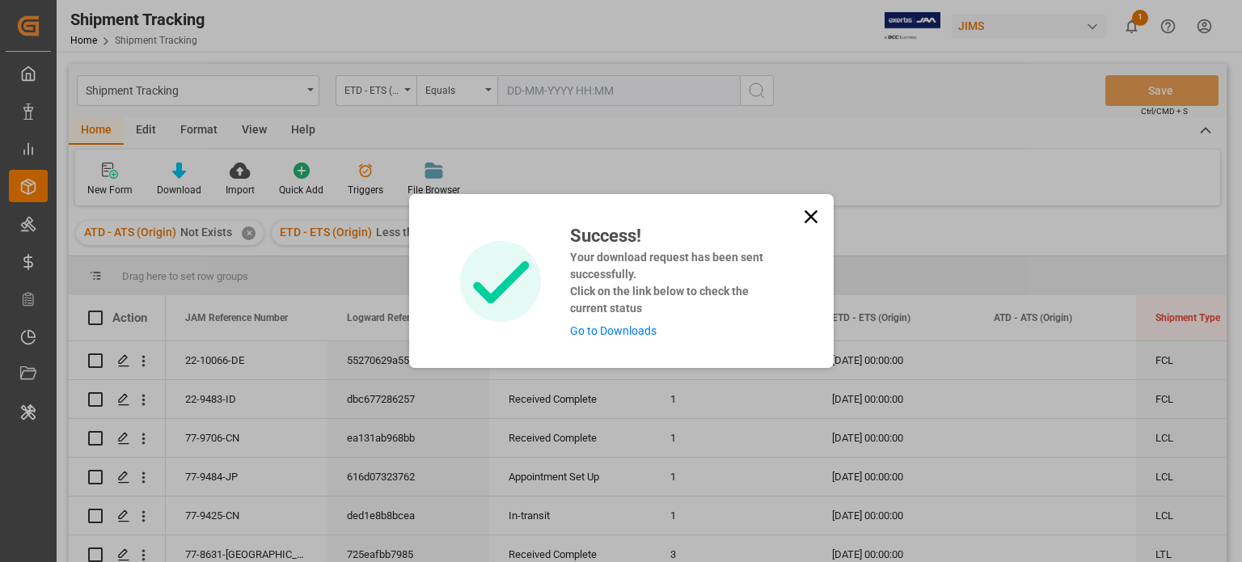
click at [812, 214] on icon at bounding box center [810, 216] width 13 height 13
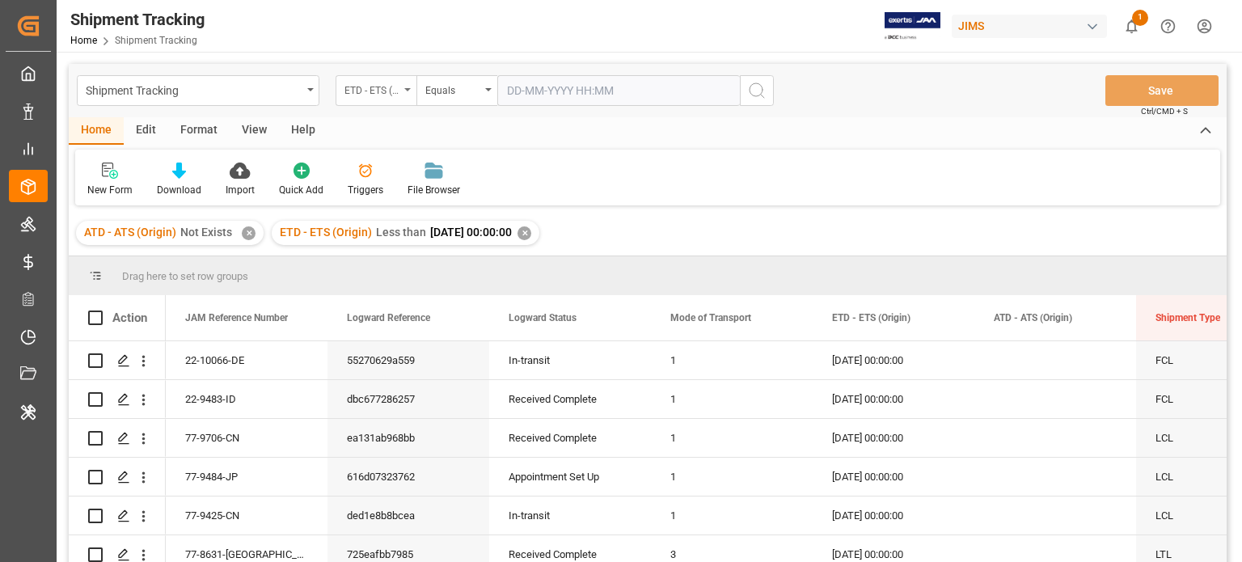
click at [391, 93] on div "ETD - ETS (Origin)" at bounding box center [372, 88] width 55 height 19
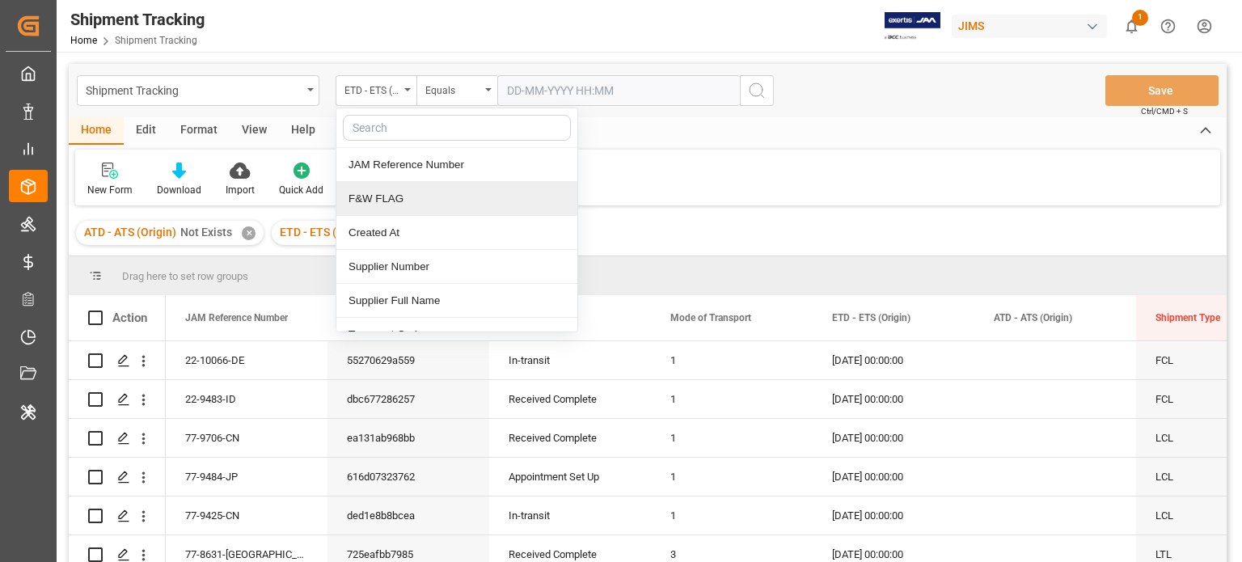
click at [243, 222] on div "ATD - ATS (Origin) Not Exists ✕" at bounding box center [170, 233] width 188 height 24
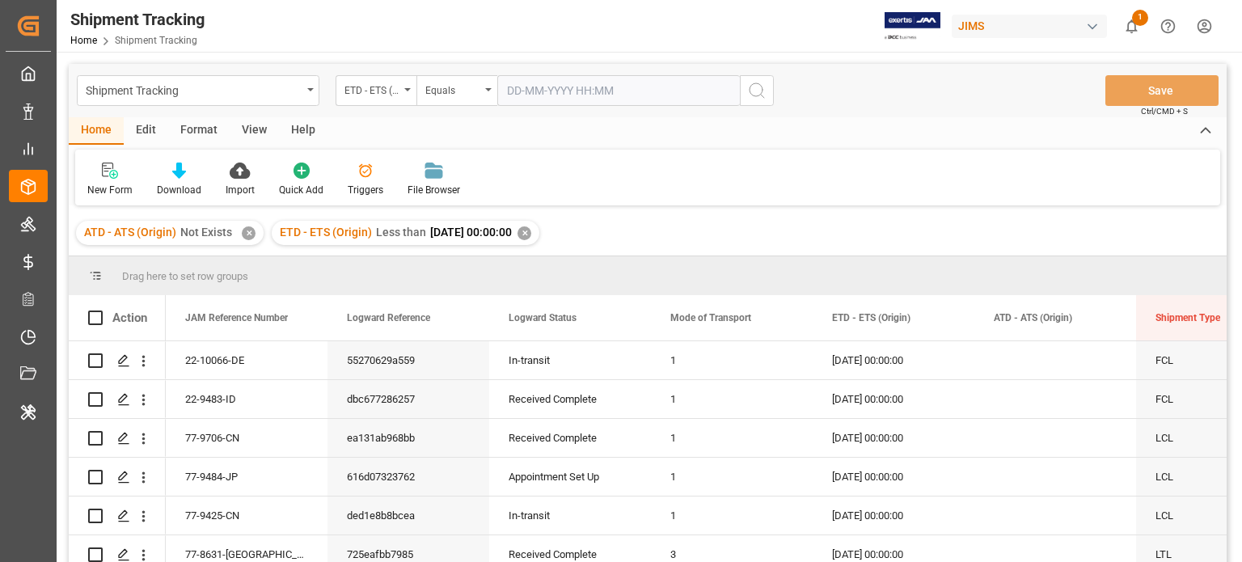
click at [248, 235] on div "✕" at bounding box center [249, 233] width 14 height 14
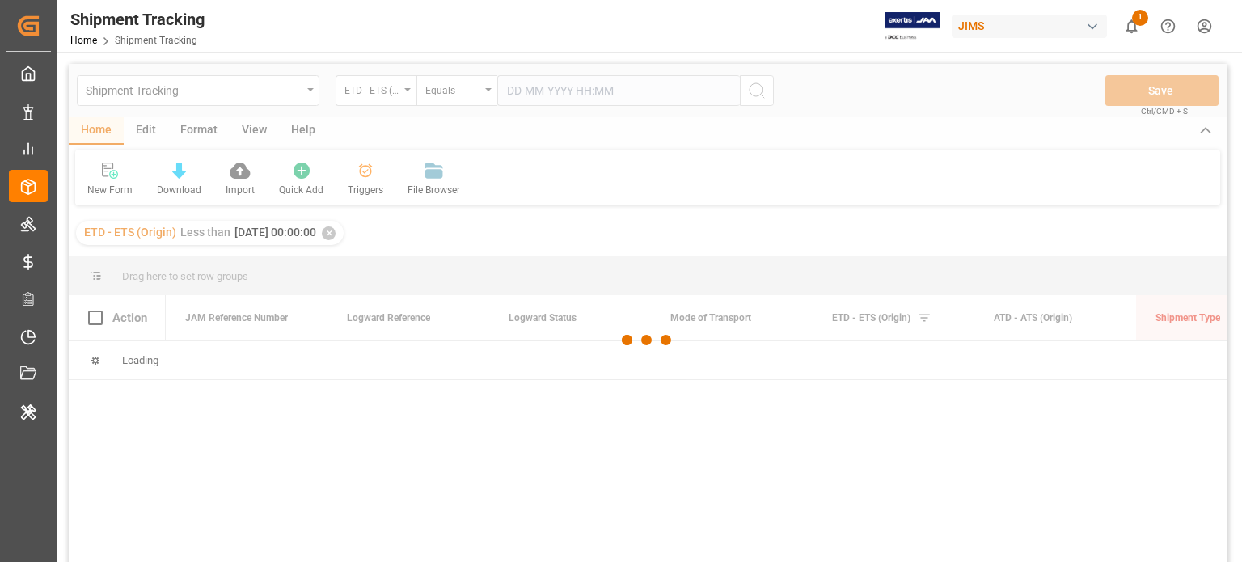
click at [375, 231] on div at bounding box center [648, 340] width 1158 height 552
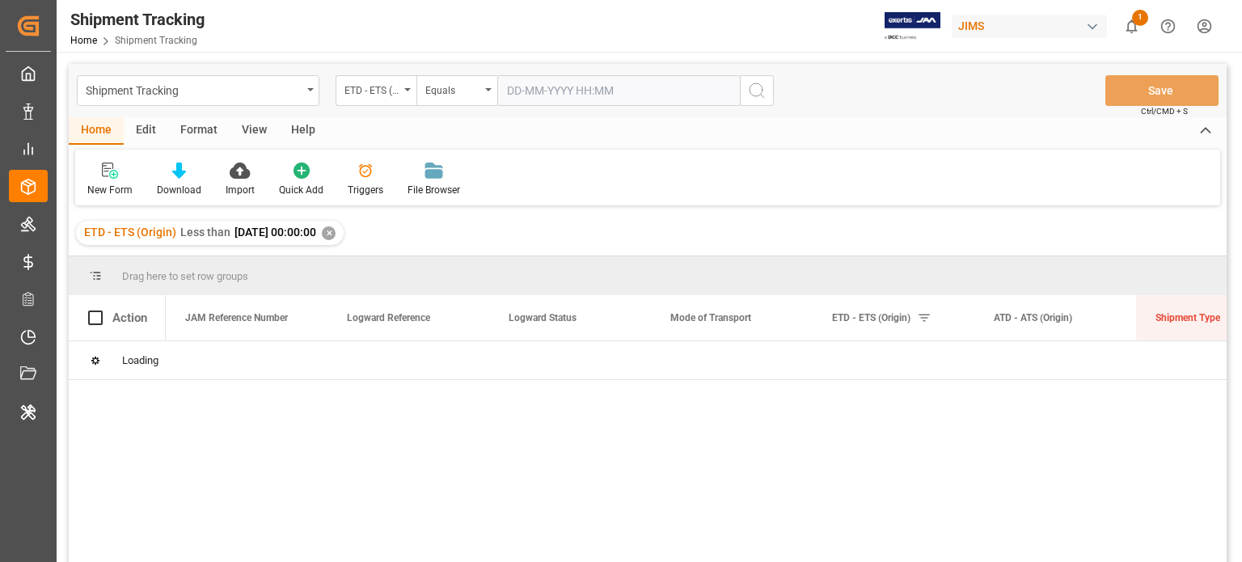
click at [344, 225] on div "ETD - ETS (Origin) Less than 2025-08-11 00:00:00 ✕" at bounding box center [210, 233] width 268 height 24
click at [336, 235] on div "✕" at bounding box center [329, 233] width 14 height 14
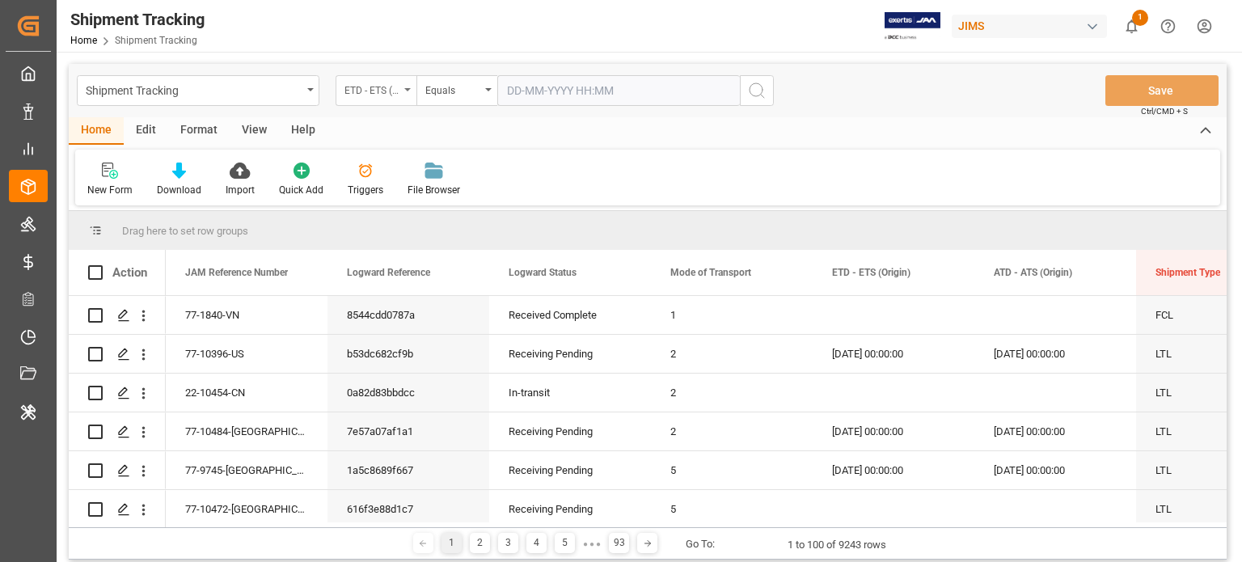
click at [383, 85] on div "ETD - ETS (Origin)" at bounding box center [372, 88] width 55 height 19
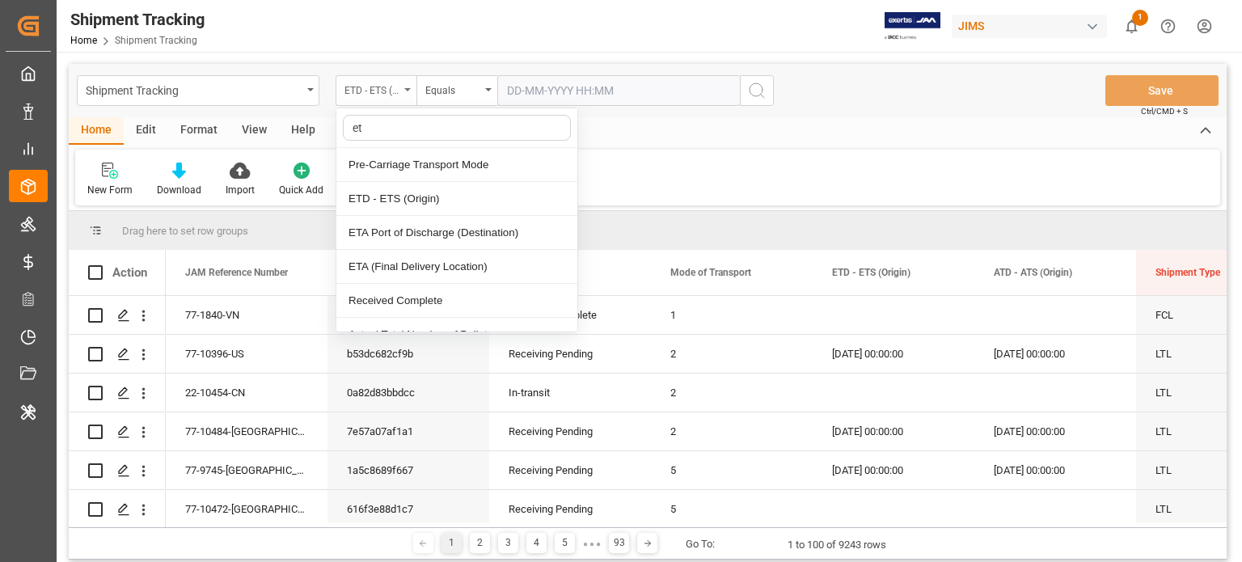
type input "eta"
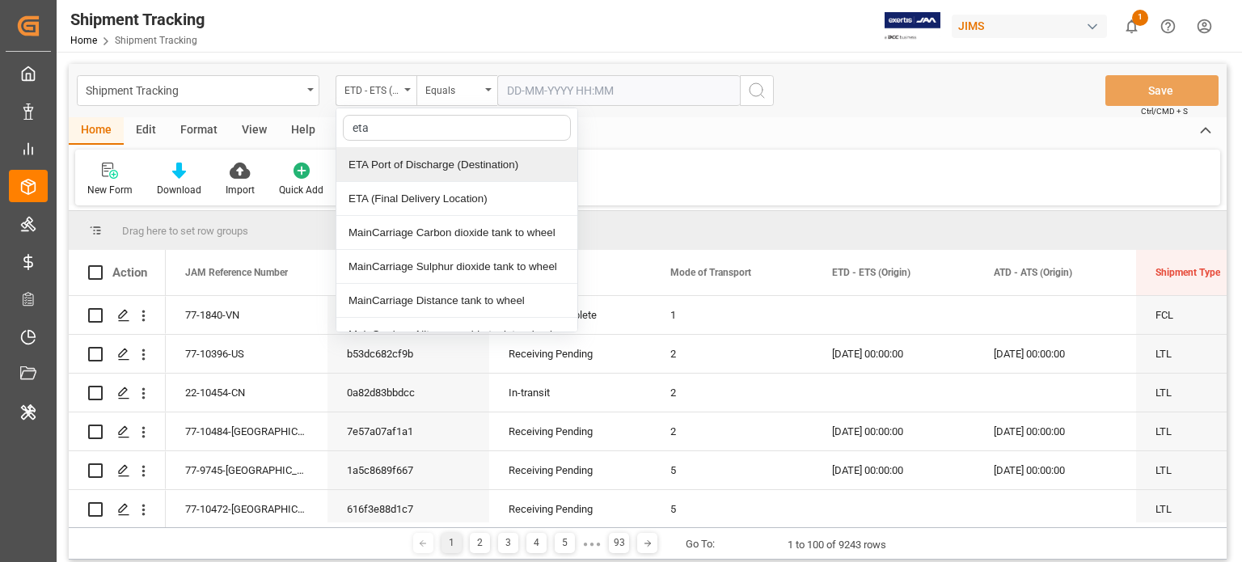
click at [414, 167] on div "ETA Port of Discharge (Destination)" at bounding box center [456, 165] width 241 height 34
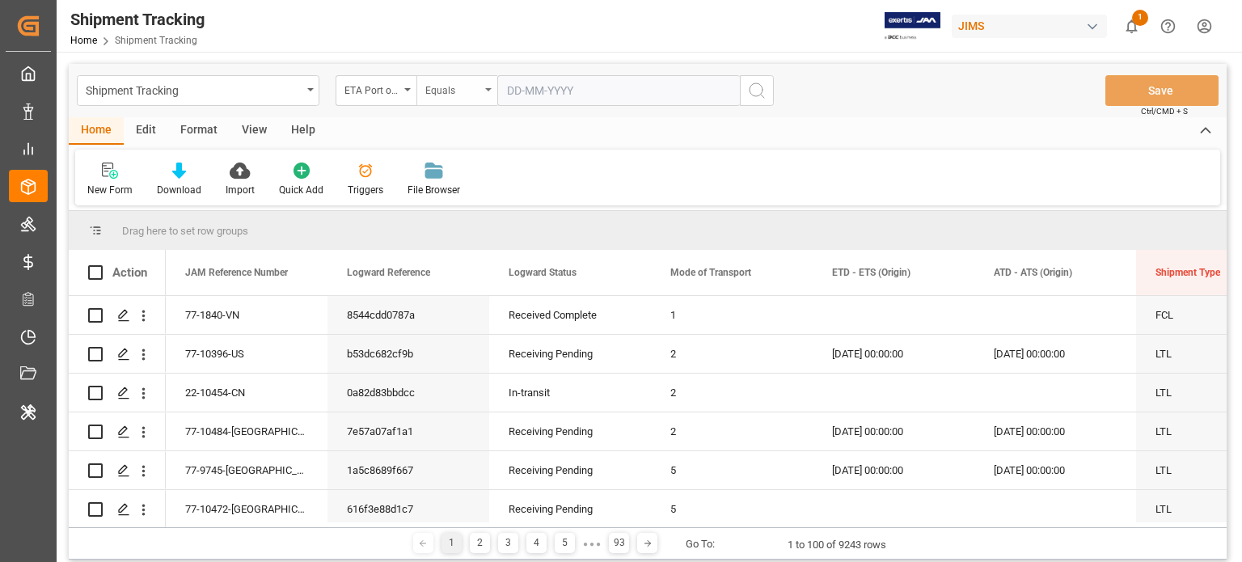
click at [476, 96] on div "Equals" at bounding box center [452, 88] width 55 height 19
click at [479, 225] on div "Less than" at bounding box center [537, 233] width 241 height 34
click at [650, 79] on input "text" at bounding box center [618, 90] width 243 height 31
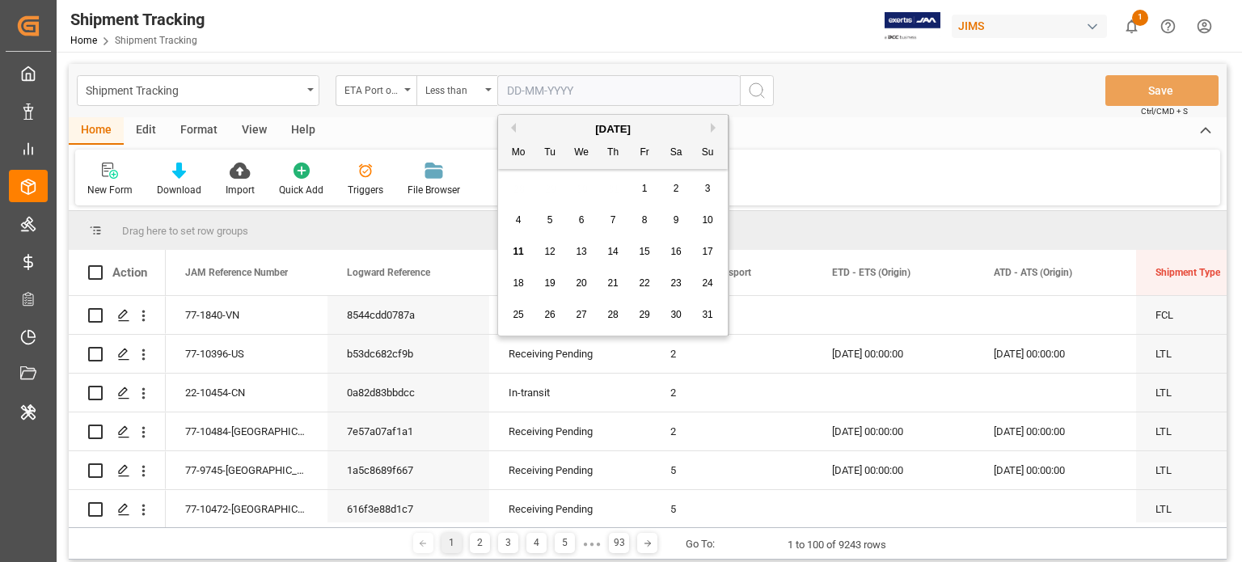
click at [518, 251] on span "11" at bounding box center [518, 251] width 11 height 11
type input "11-08-2025"
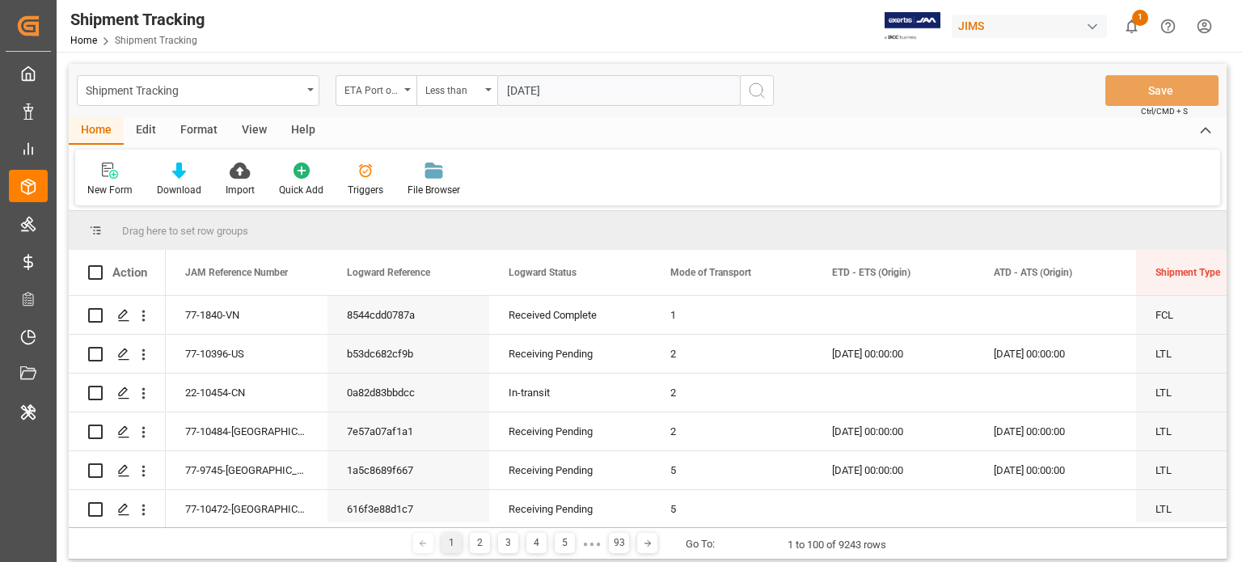
click at [751, 93] on circle "search button" at bounding box center [756, 89] width 13 height 13
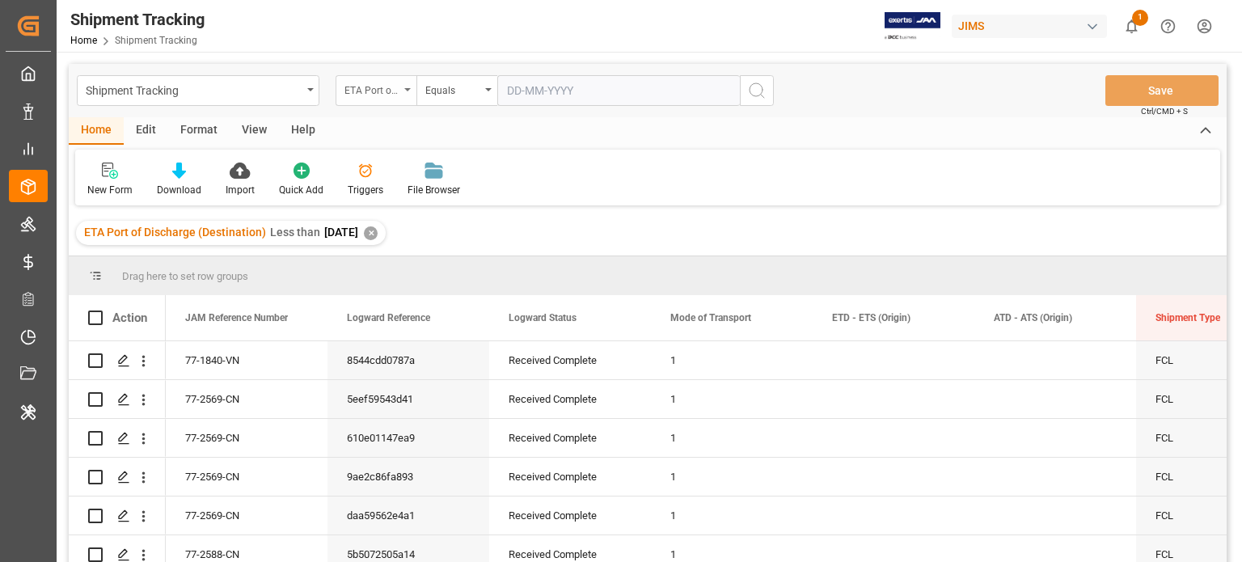
click at [383, 80] on div "ETA Port of Discharge (Destination)" at bounding box center [372, 88] width 55 height 19
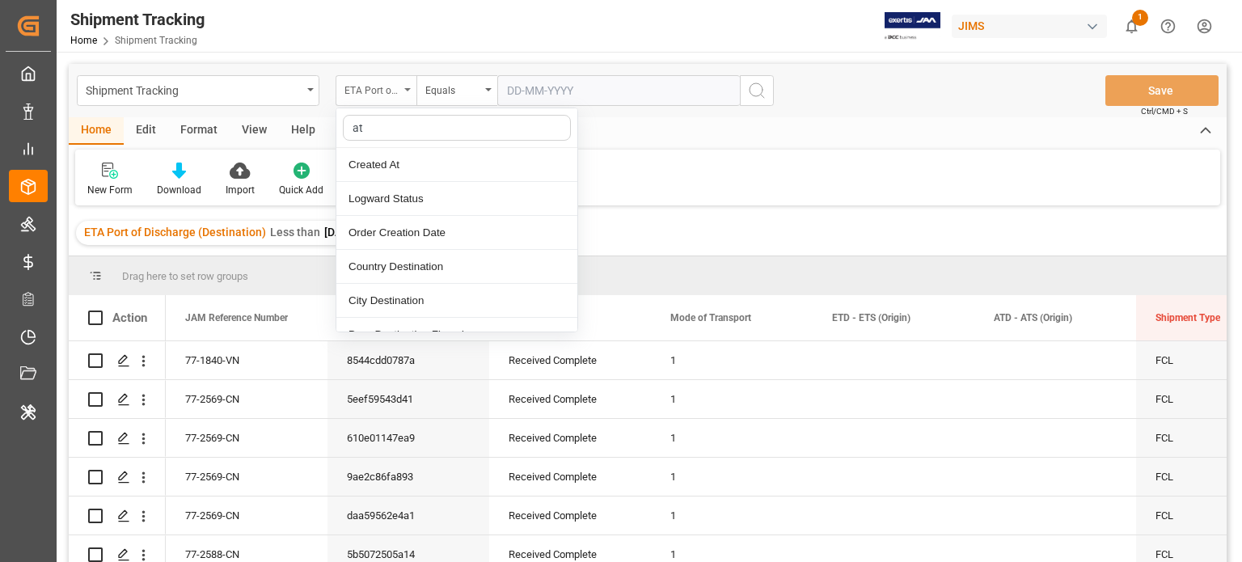
type input "ata"
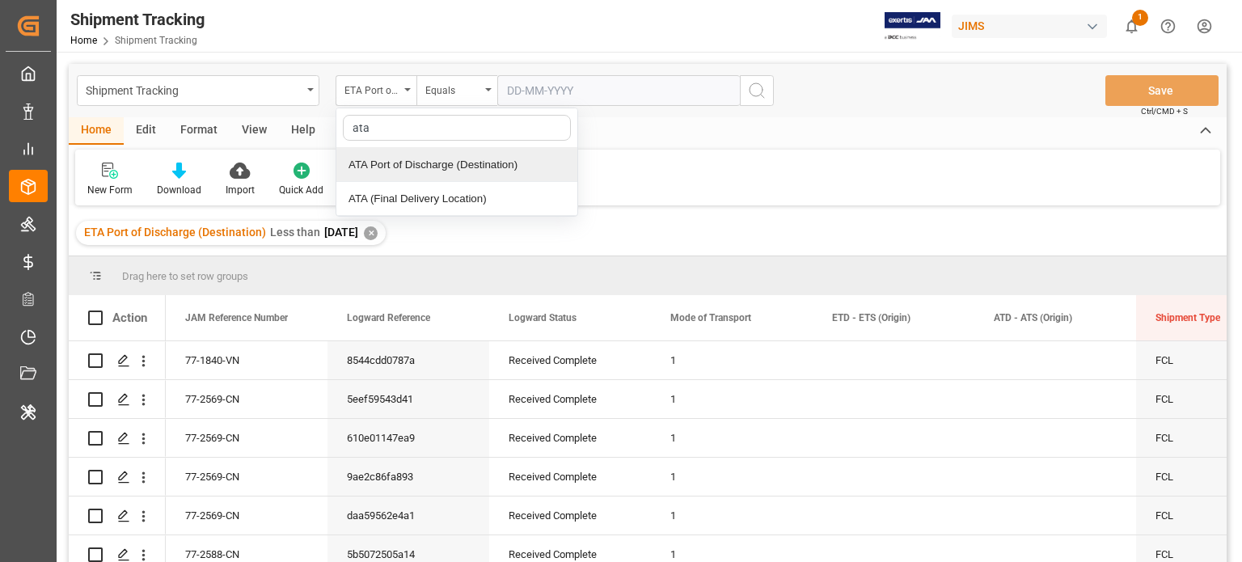
click at [446, 171] on div "ATA Port of Discharge (Destination)" at bounding box center [456, 165] width 241 height 34
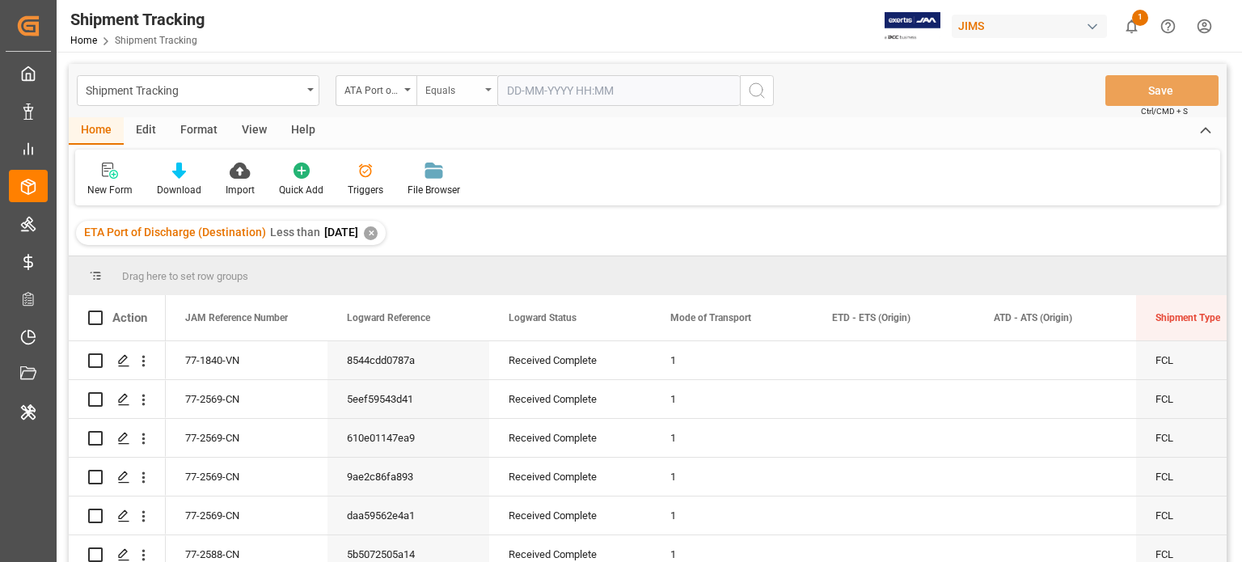
click at [443, 99] on div "Equals" at bounding box center [457, 90] width 81 height 31
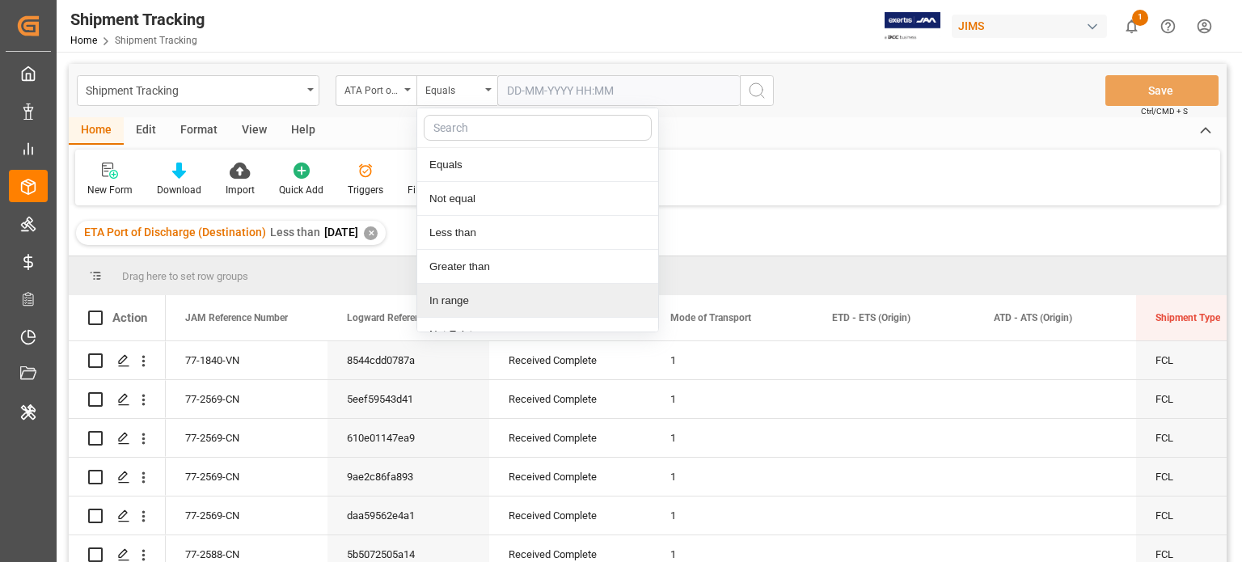
scroll to position [19, 0]
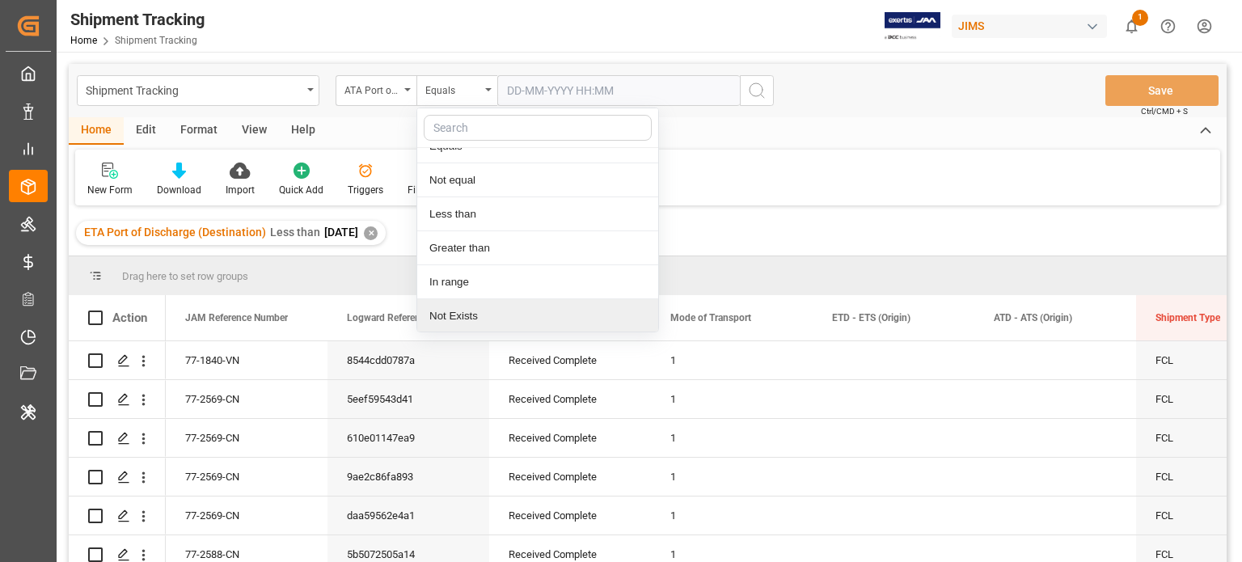
click at [472, 310] on div "Not Exists" at bounding box center [537, 316] width 241 height 34
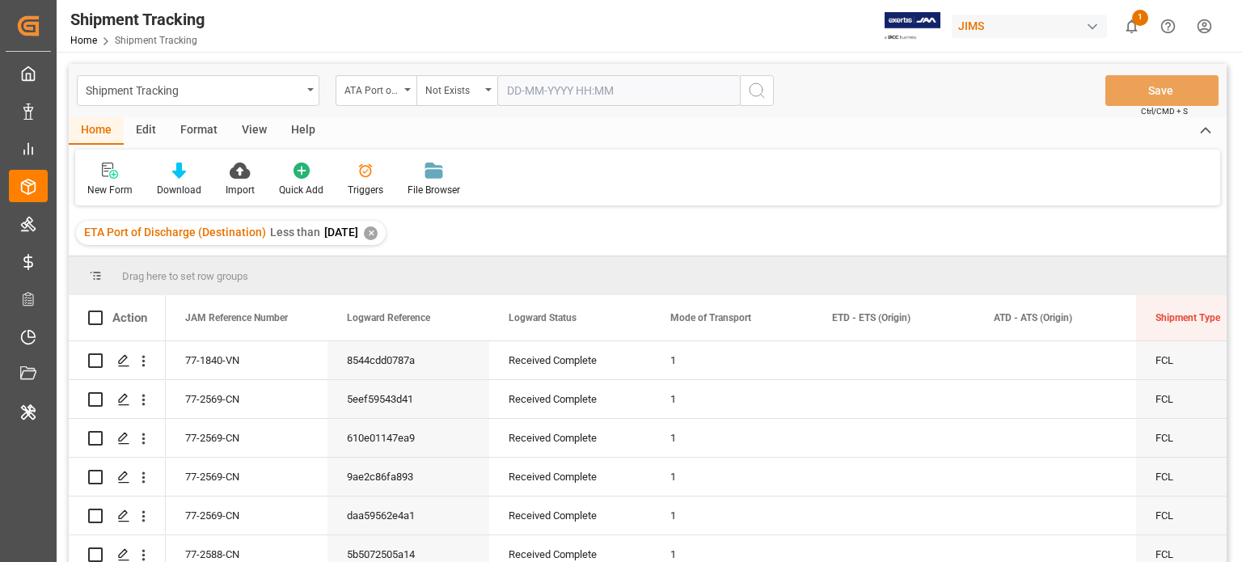
click at [759, 94] on icon "search button" at bounding box center [756, 90] width 19 height 19
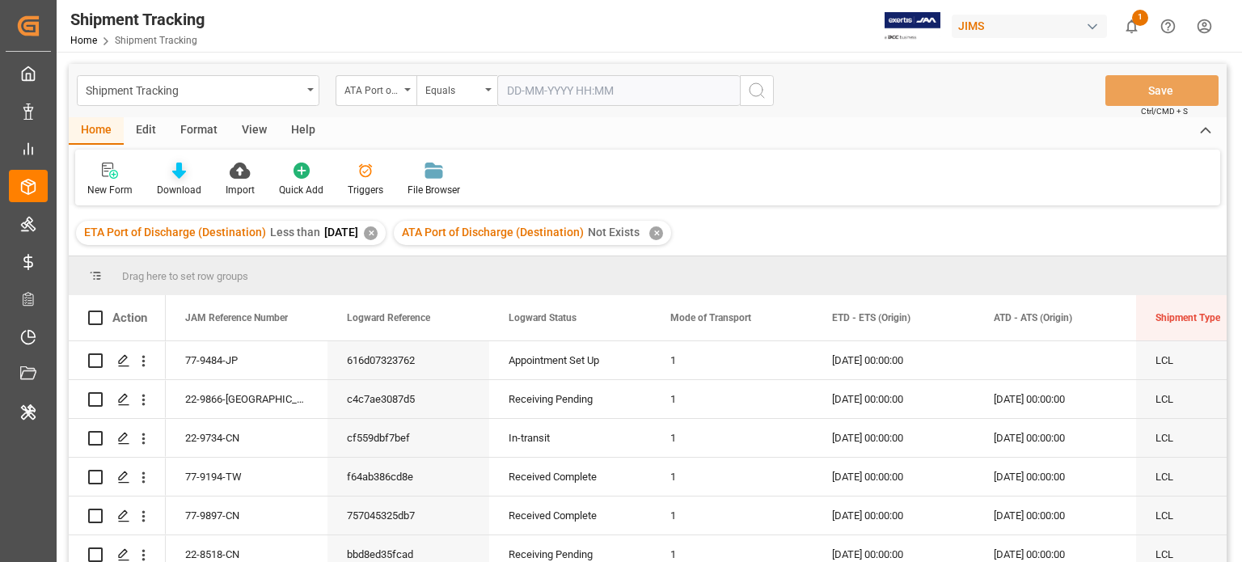
click at [165, 179] on div at bounding box center [179, 170] width 44 height 17
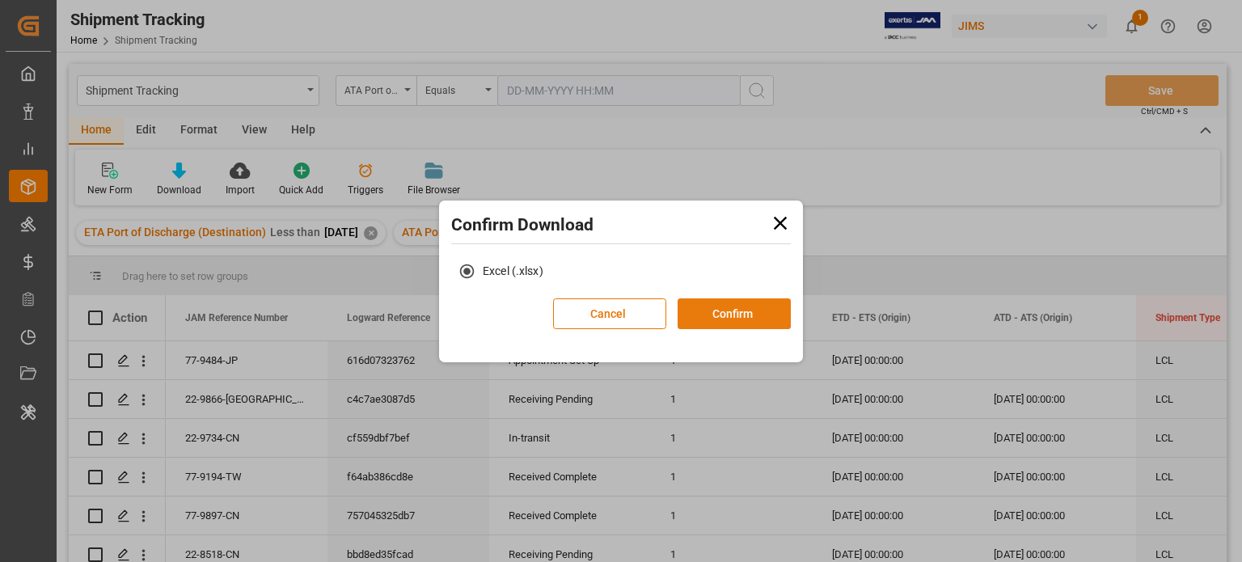
click at [709, 325] on button "Confirm" at bounding box center [734, 313] width 113 height 31
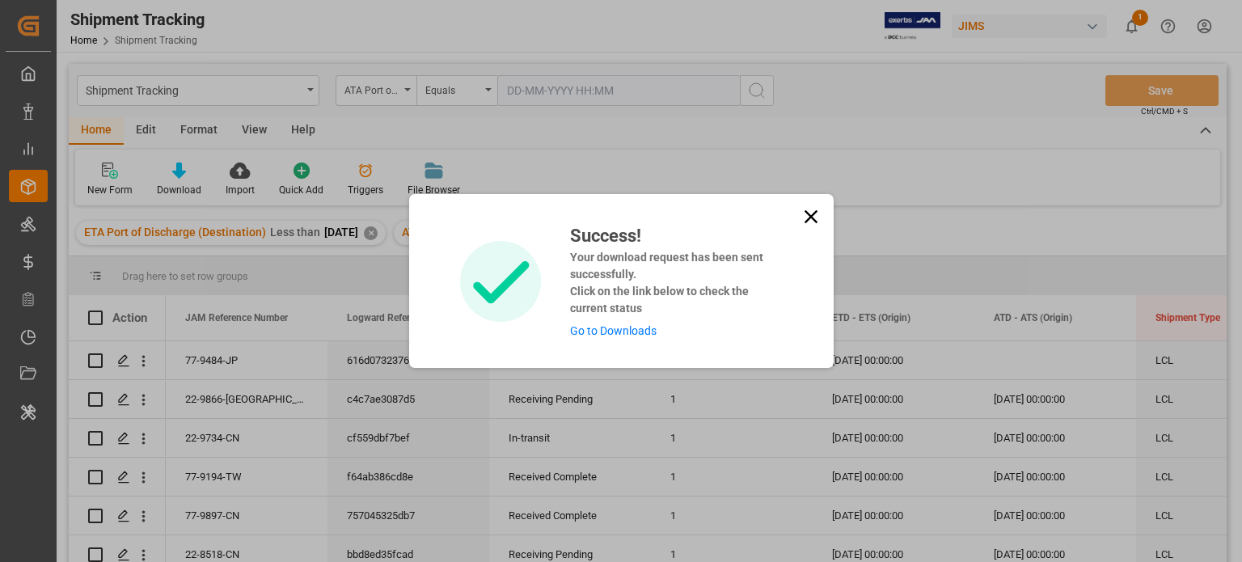
click at [808, 210] on icon at bounding box center [811, 216] width 23 height 23
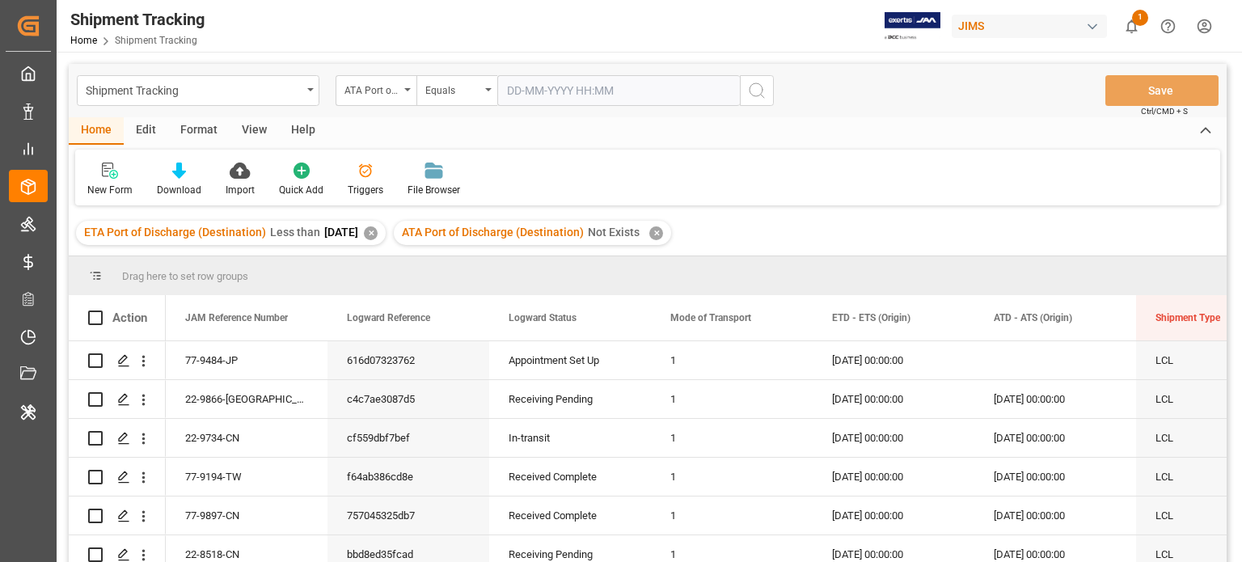
click at [752, 178] on div "New Form Download Import Quick Add Triggers File Browser" at bounding box center [647, 178] width 1145 height 56
click at [465, 317] on span at bounding box center [462, 318] width 15 height 15
click at [767, 182] on div "New Form Download Import Quick Add Triggers File Browser" at bounding box center [647, 178] width 1145 height 56
click at [945, 321] on span at bounding box center [948, 318] width 15 height 15
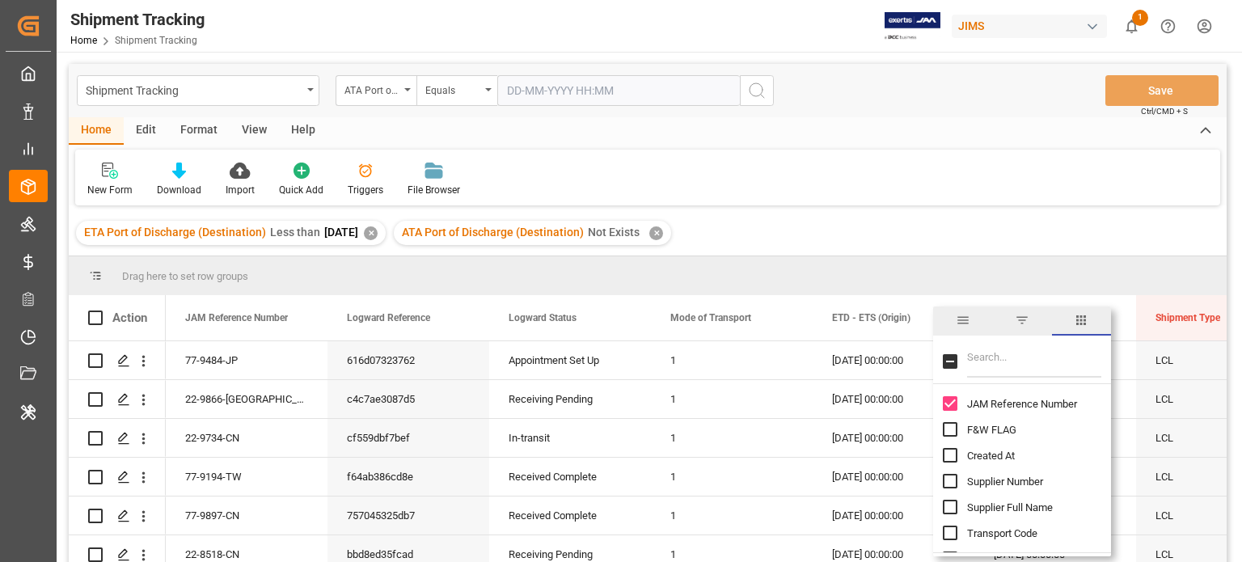
click at [982, 368] on input "Filter Columns Input" at bounding box center [1034, 361] width 134 height 32
type input "ETD"
checkbox input "true"
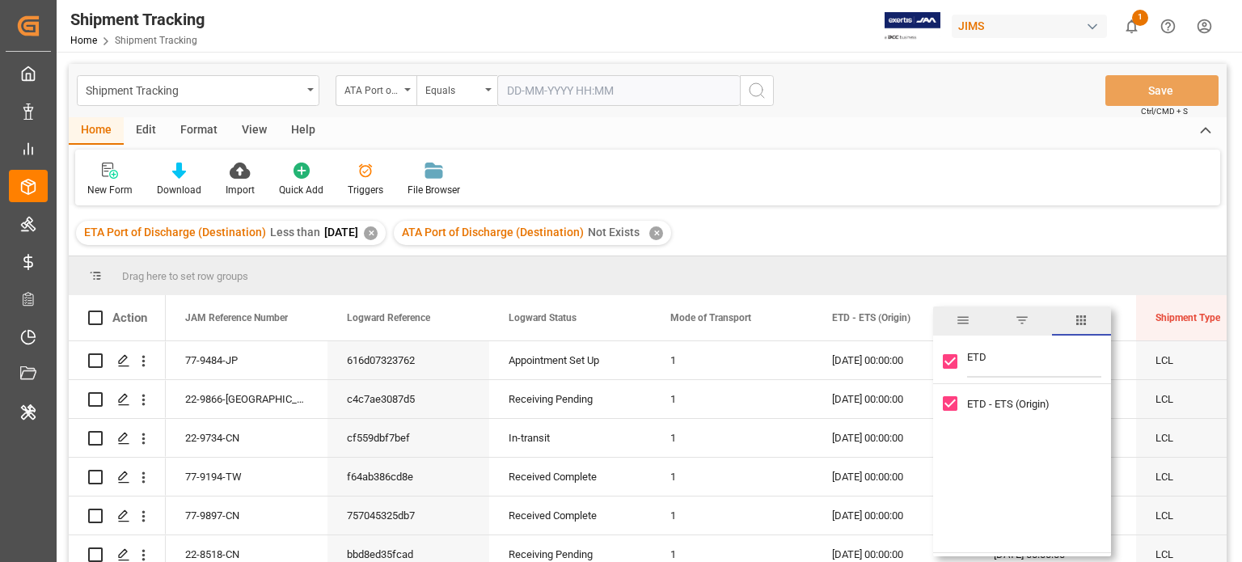
type input "ETD"
click at [951, 408] on input "ETD - ETS (Origin) column toggle visibility (visible)" at bounding box center [950, 403] width 15 height 15
checkbox input "false"
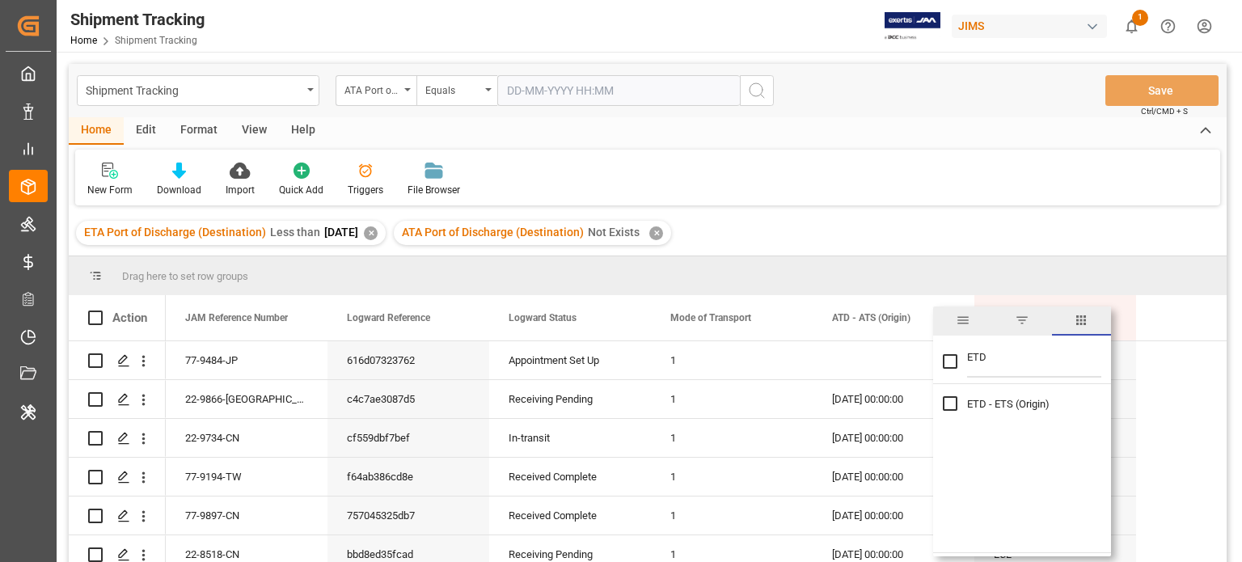
click at [1006, 355] on input "ETD" at bounding box center [1034, 361] width 134 height 32
type input "ETA"
click at [948, 404] on input "ETA Port of Discharge (Destination) column toggle visibility (hidden)" at bounding box center [950, 403] width 15 height 15
checkbox input "true"
checkbox input "false"
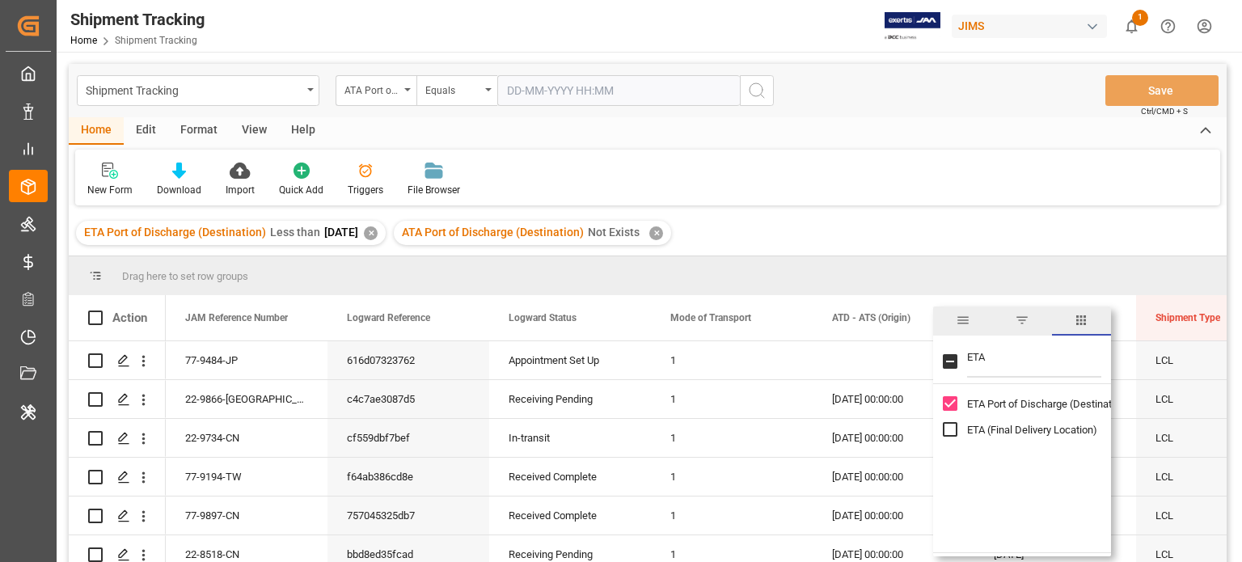
click at [988, 362] on input "ETA" at bounding box center [1034, 361] width 134 height 32
type input "ATA"
click at [950, 403] on input "ATA Port of Discharge (Destination) column toggle visibility (hidden)" at bounding box center [950, 403] width 15 height 15
checkbox input "true"
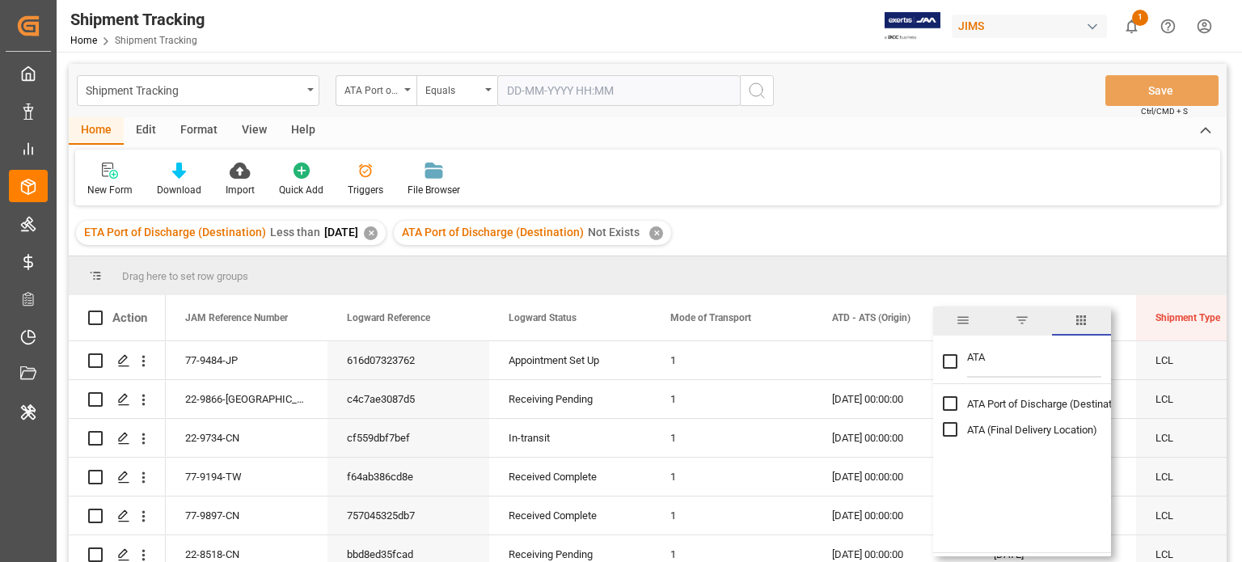
checkbox input "false"
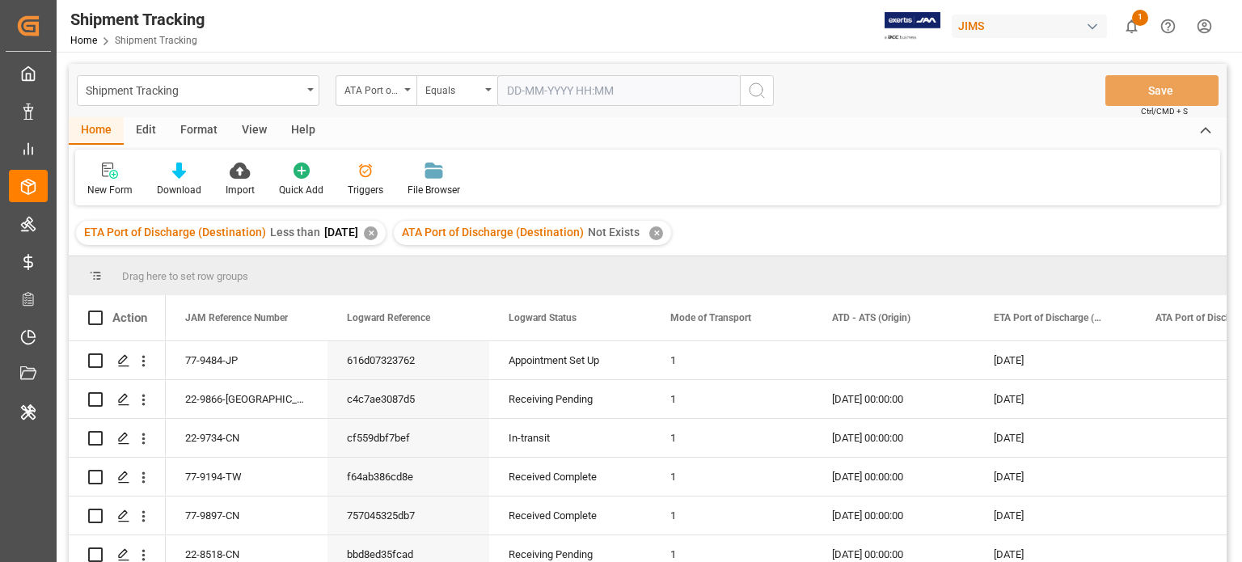
click at [1001, 239] on div "ETA Port of Discharge (Destination) Less than 2025-08-11 ✕ ATA Port of Discharg…" at bounding box center [648, 232] width 1158 height 45
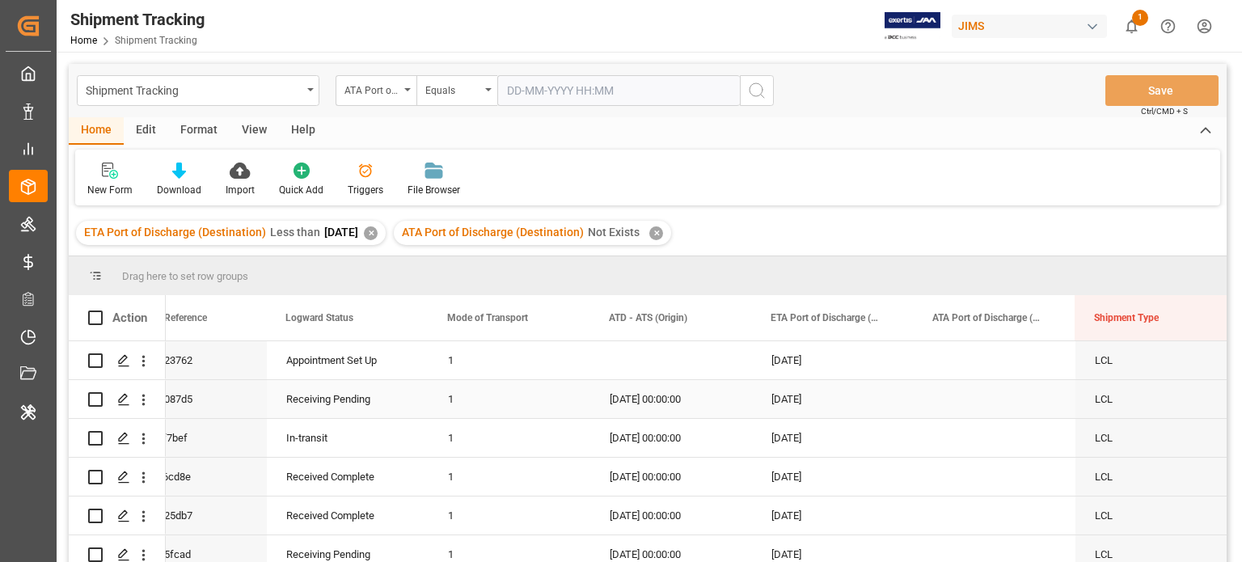
scroll to position [0, 222]
click at [729, 315] on span at bounding box center [725, 318] width 15 height 15
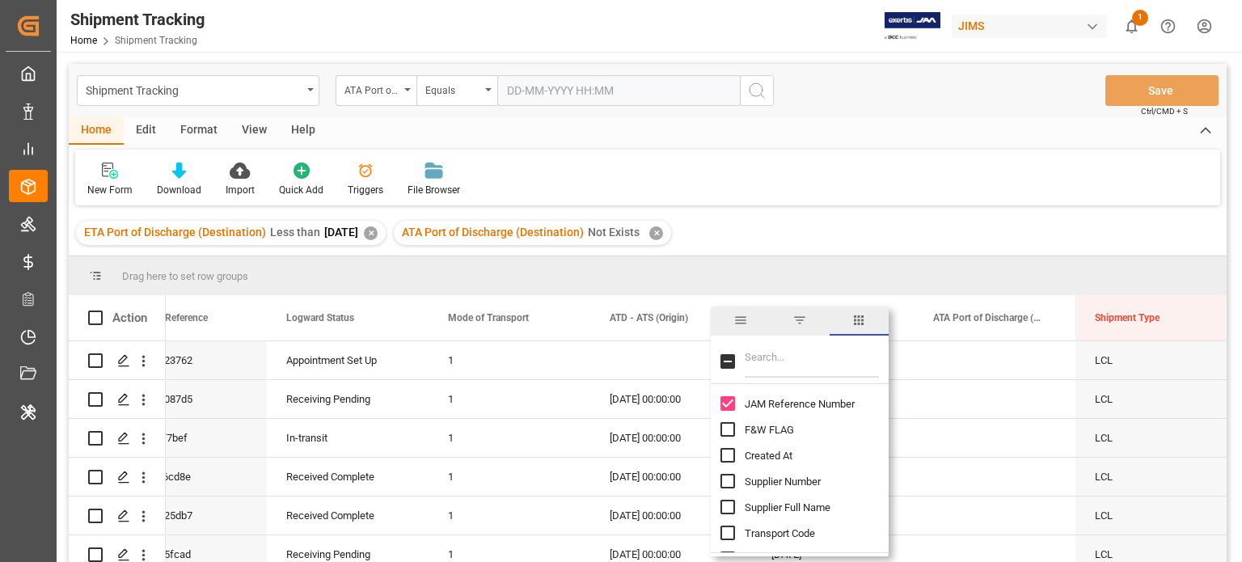
click at [767, 368] on input "Filter Columns Input" at bounding box center [812, 361] width 134 height 32
type input "ATD"
checkbox input "true"
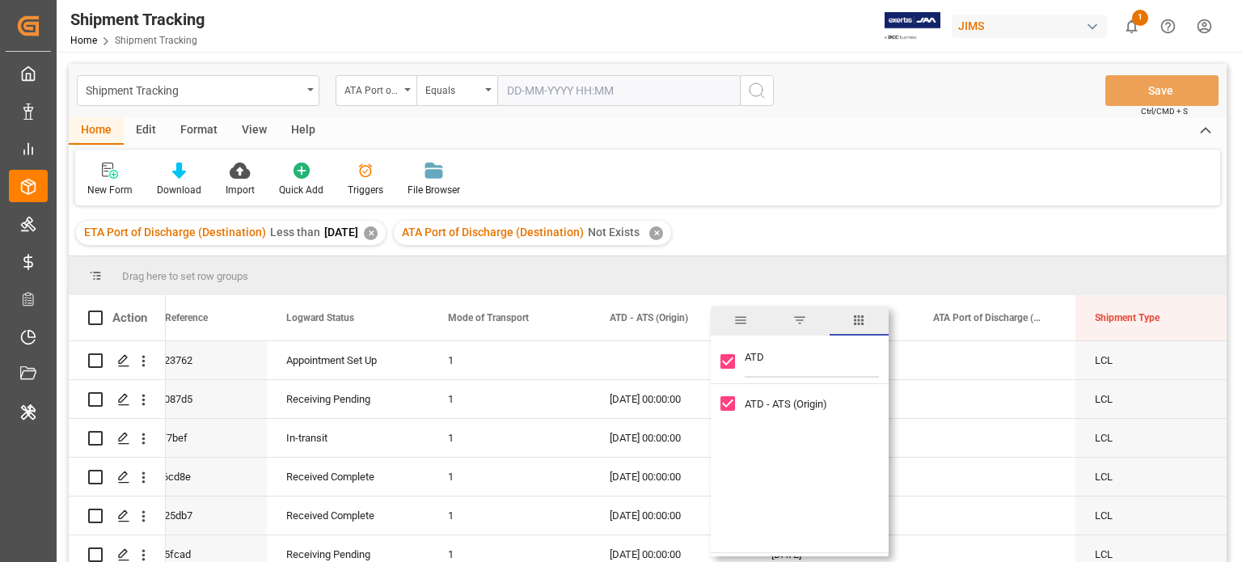
type input "ATD"
click at [730, 400] on input "ATD - ATS (Origin) column toggle visibility (visible)" at bounding box center [728, 403] width 15 height 15
checkbox input "false"
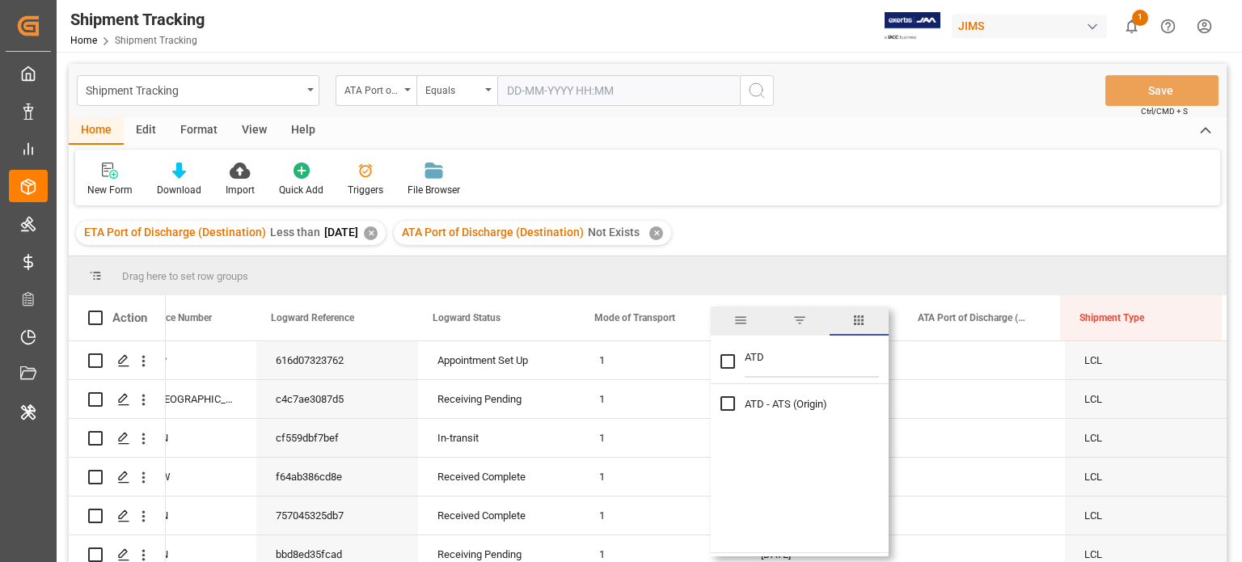
scroll to position [0, 76]
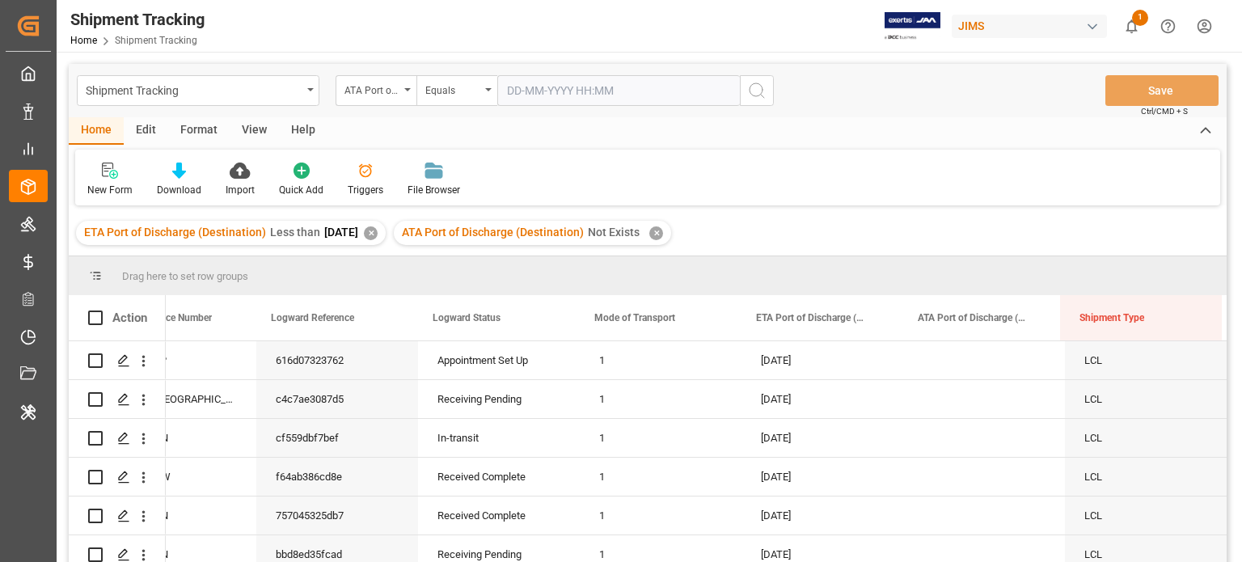
click at [785, 232] on div "ETA Port of Discharge (Destination) Less than 2025-08-11 ✕ ATA Port of Discharg…" at bounding box center [648, 232] width 1158 height 45
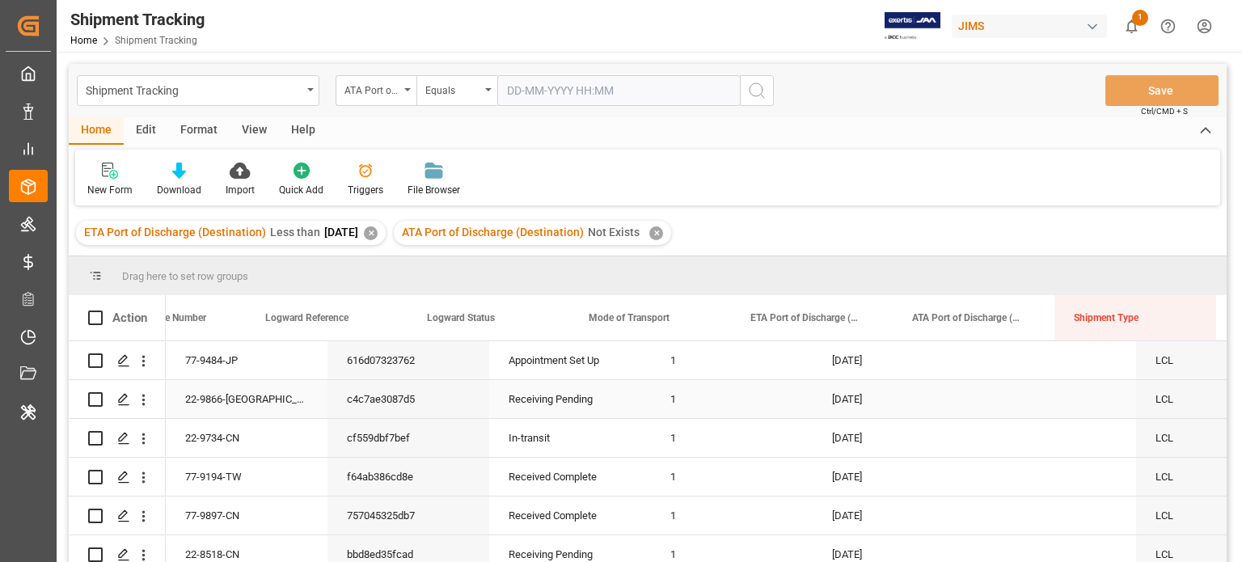
scroll to position [0, 75]
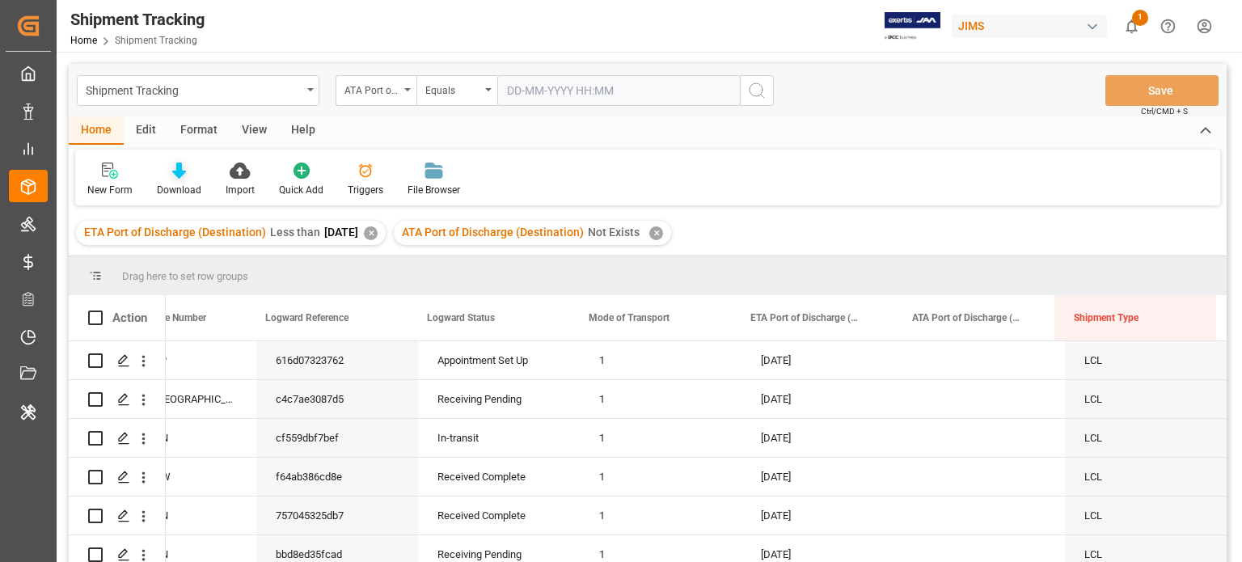
click at [184, 176] on div at bounding box center [179, 170] width 44 height 17
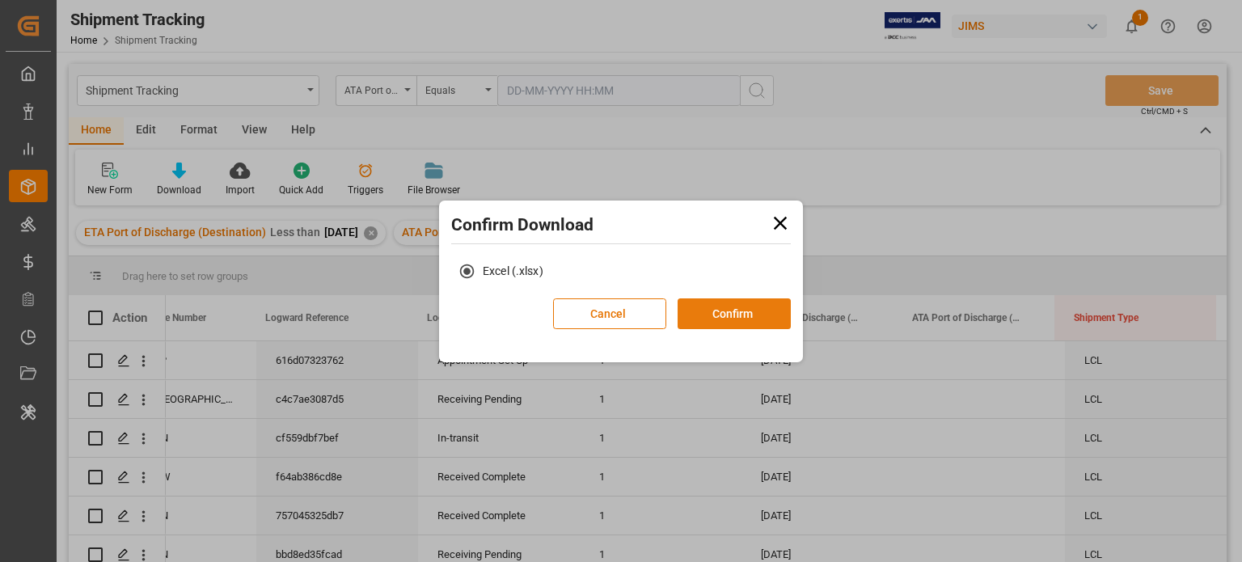
click at [755, 323] on button "Confirm" at bounding box center [734, 313] width 113 height 31
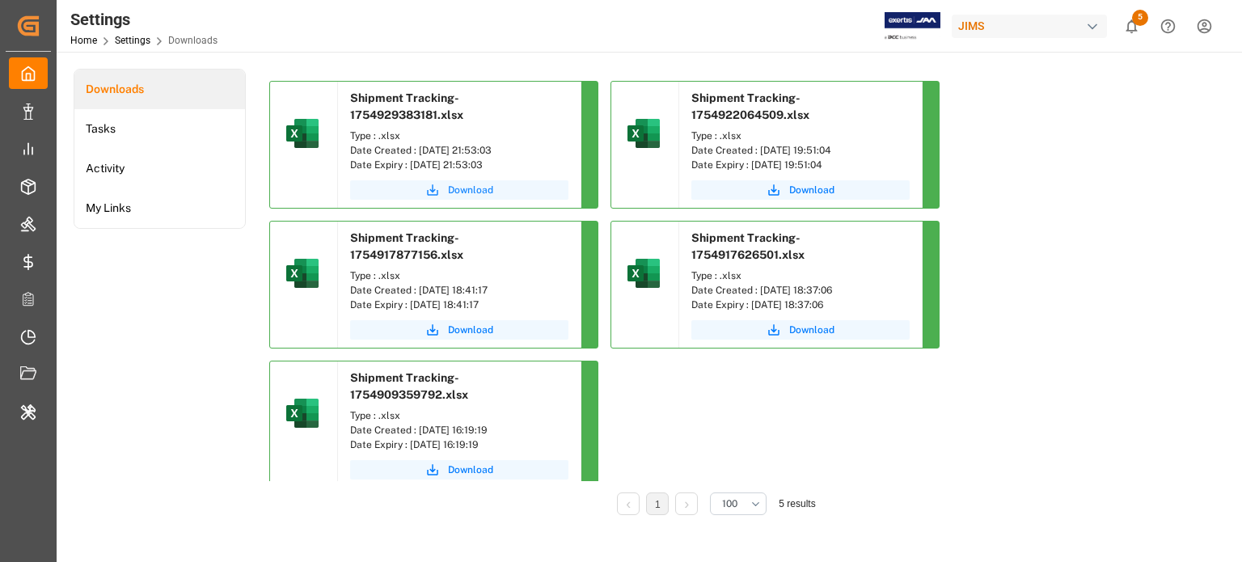
click at [500, 181] on button "Download" at bounding box center [459, 189] width 218 height 19
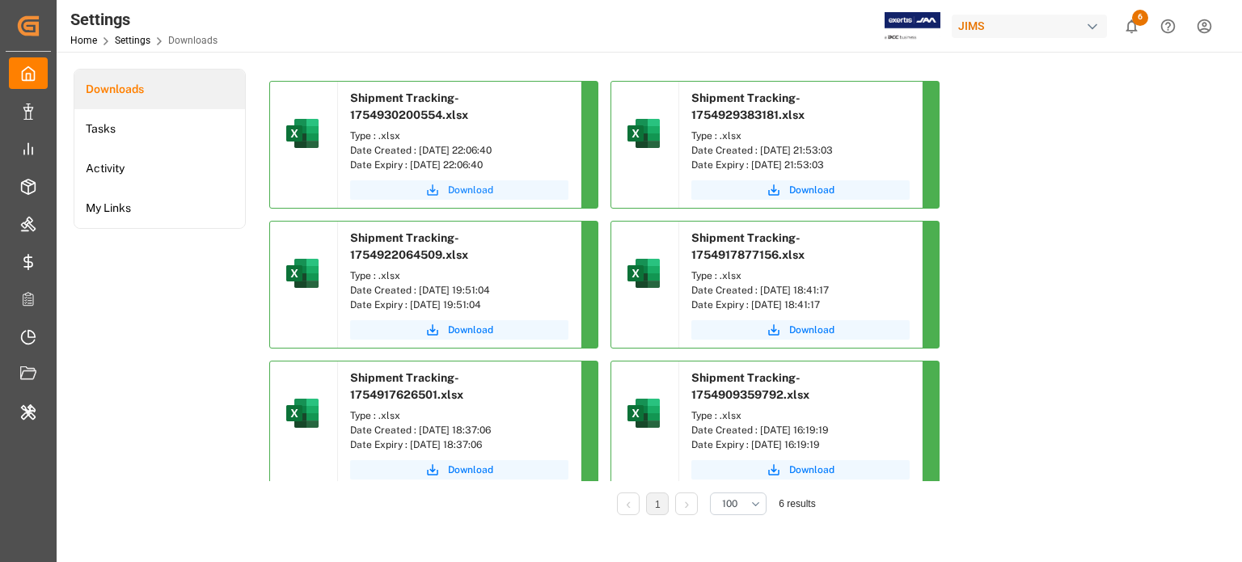
click at [455, 193] on span "Download" at bounding box center [470, 190] width 45 height 15
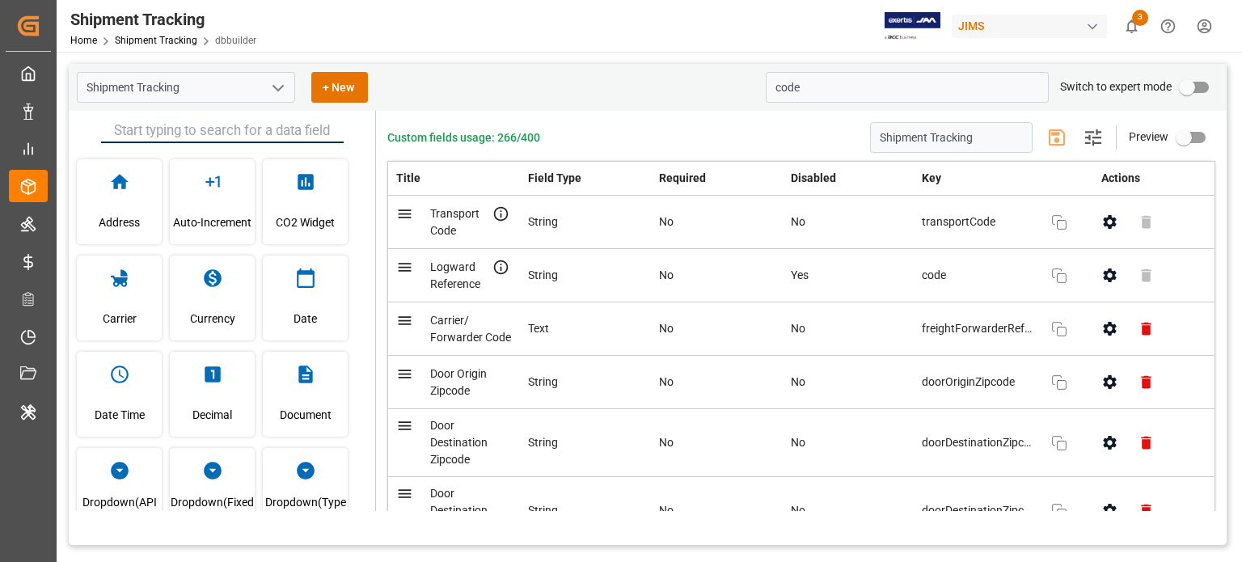
click at [789, 92] on input "code" at bounding box center [907, 87] width 283 height 31
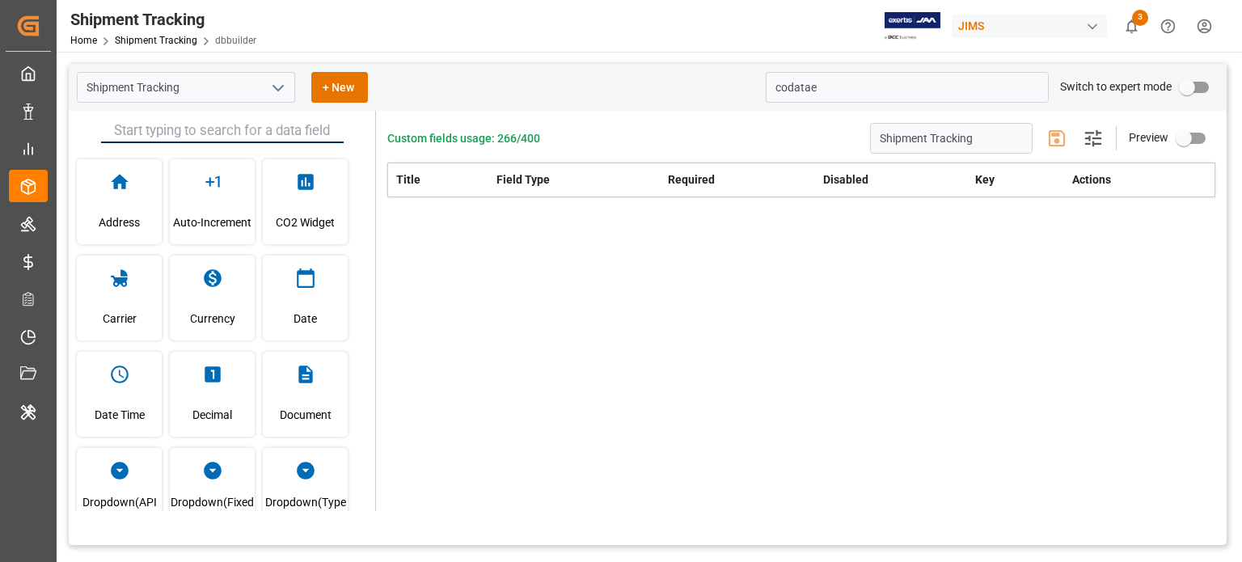
click at [789, 92] on input "codatae" at bounding box center [907, 87] width 283 height 31
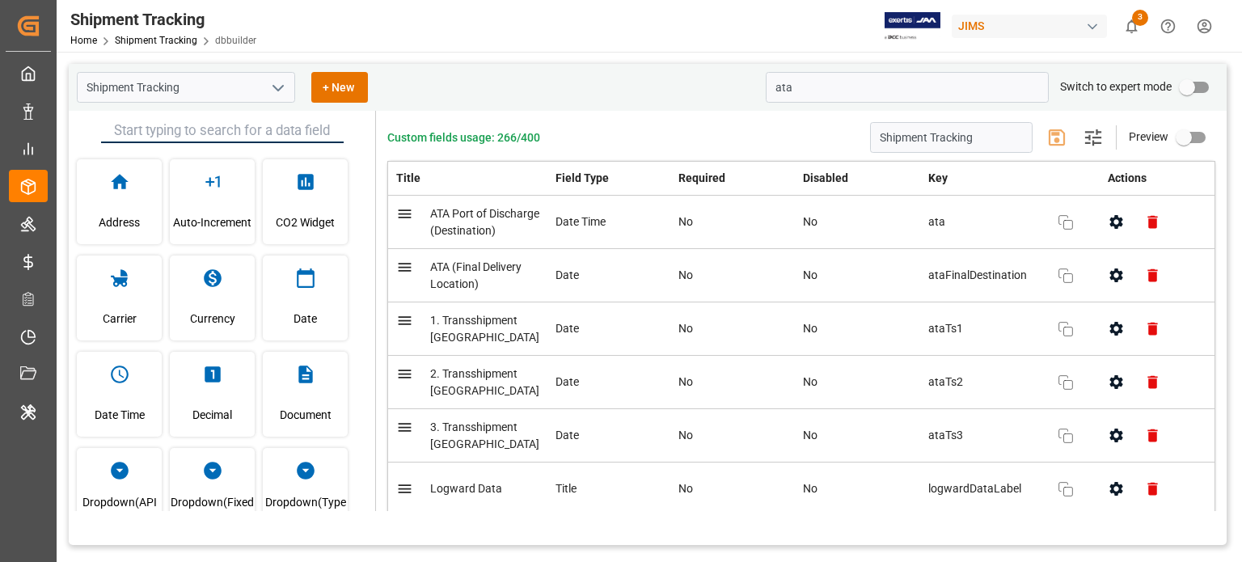
type input "ata"
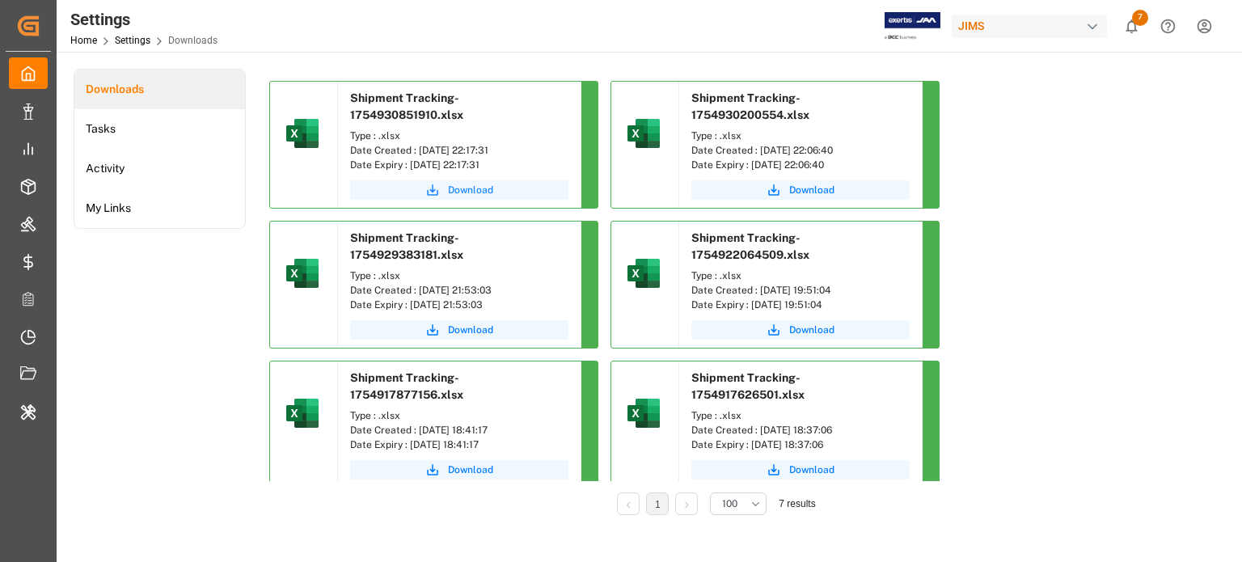
click at [483, 196] on span "Download" at bounding box center [470, 190] width 45 height 15
click at [475, 190] on span "Download" at bounding box center [470, 190] width 45 height 15
